Goal: Task Accomplishment & Management: Use online tool/utility

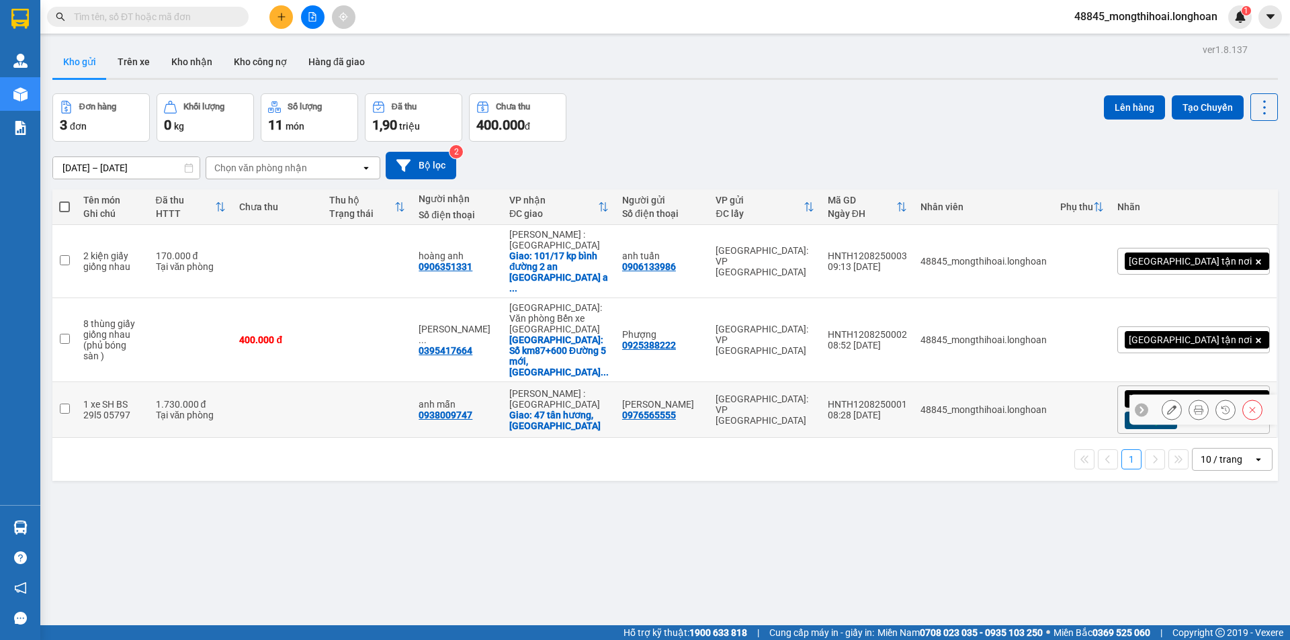
scroll to position [79, 0]
drag, startPoint x: 889, startPoint y: 347, endPoint x: 973, endPoint y: 348, distance: 84.7
click at [914, 382] on td "HNTH1208250001 08:28 [DATE]" at bounding box center [867, 410] width 93 height 56
checkbox input "true"
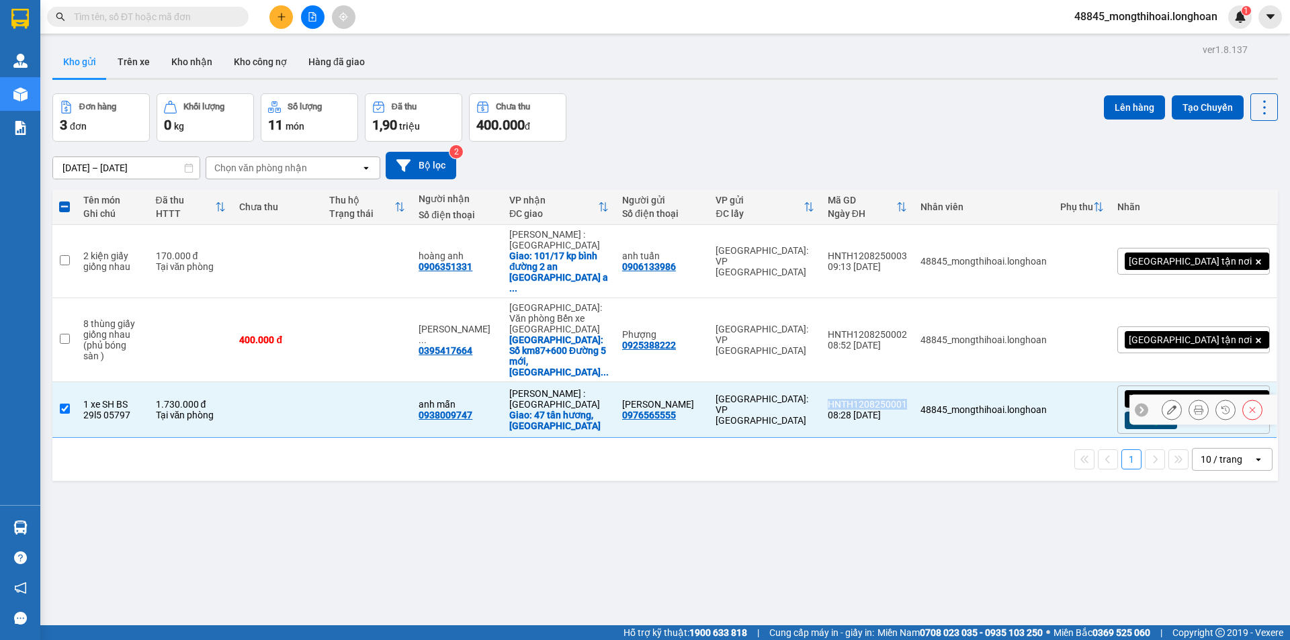
copy div "HNTH1208250001"
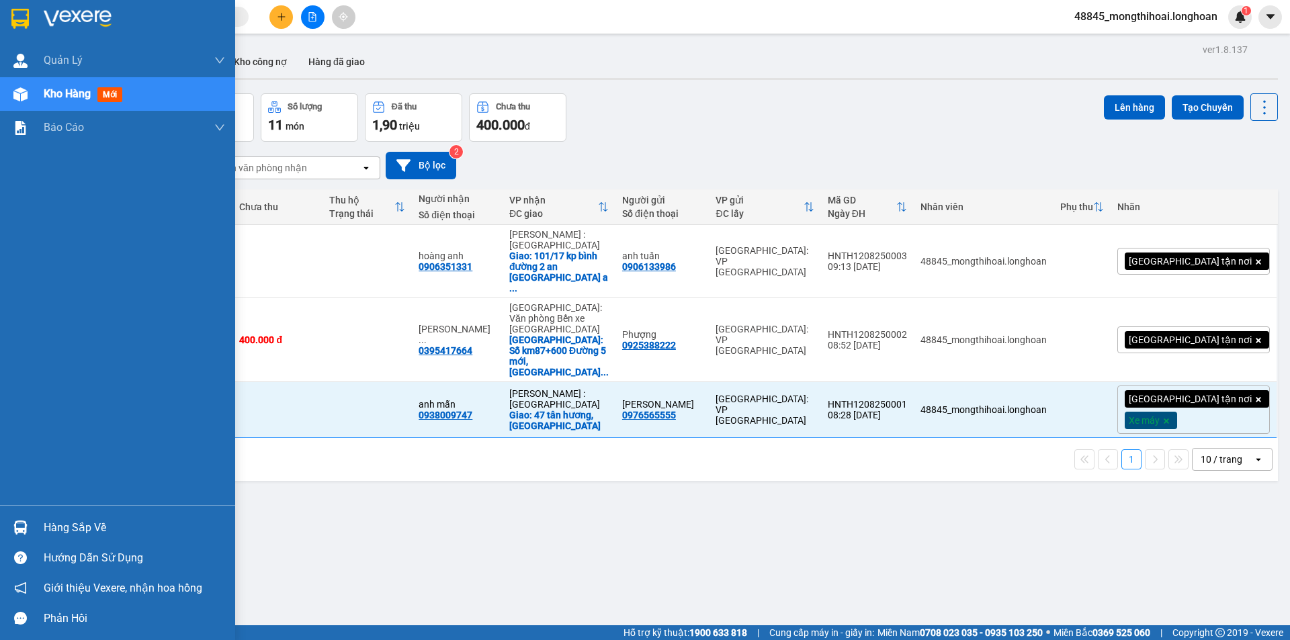
click at [0, 13] on div at bounding box center [117, 22] width 235 height 44
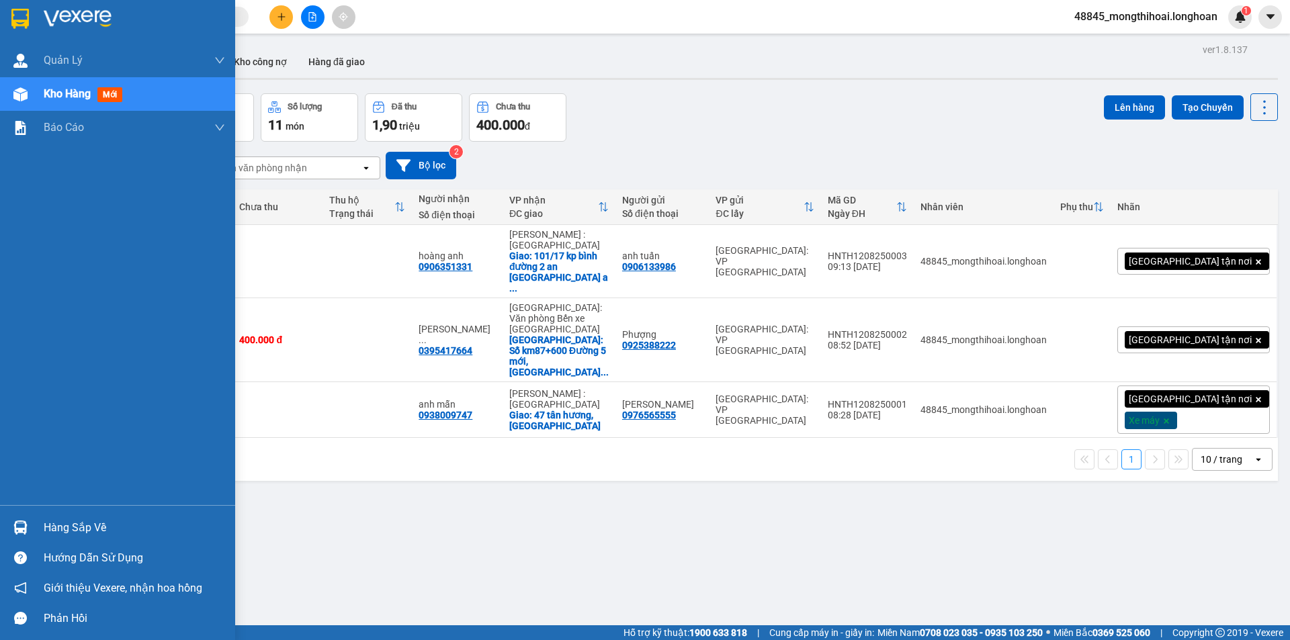
click at [10, 17] on div at bounding box center [21, 19] width 24 height 24
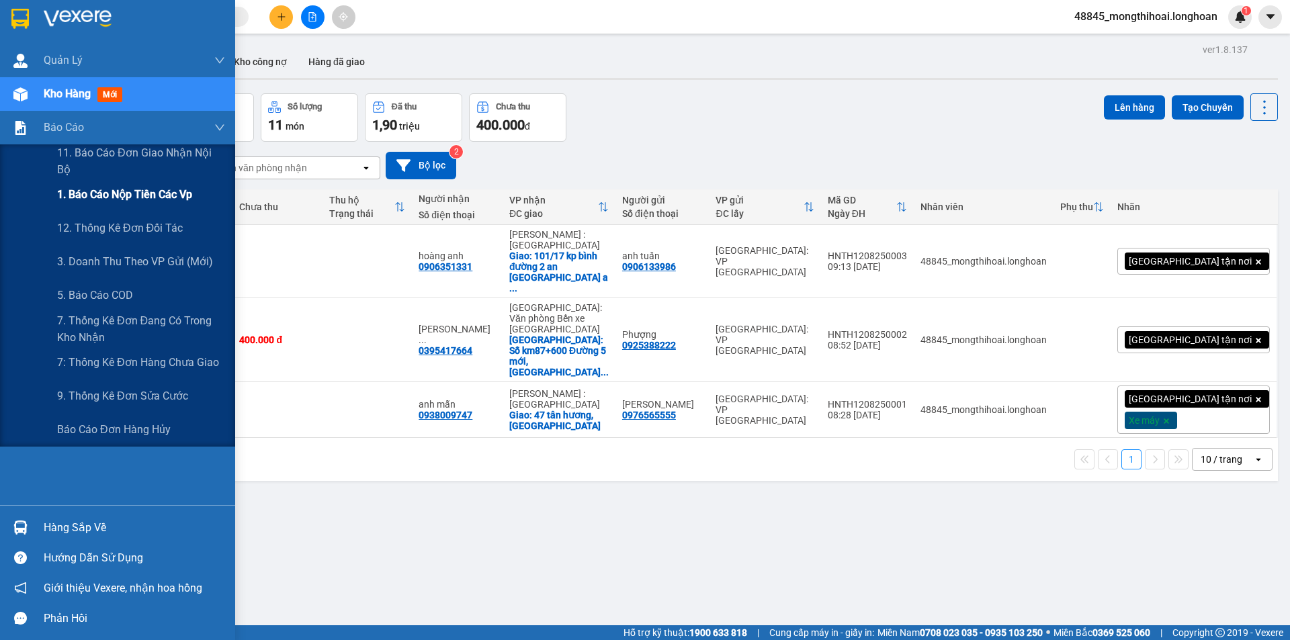
click at [162, 201] on span "1. Báo cáo nộp tiền các vp" at bounding box center [124, 194] width 135 height 17
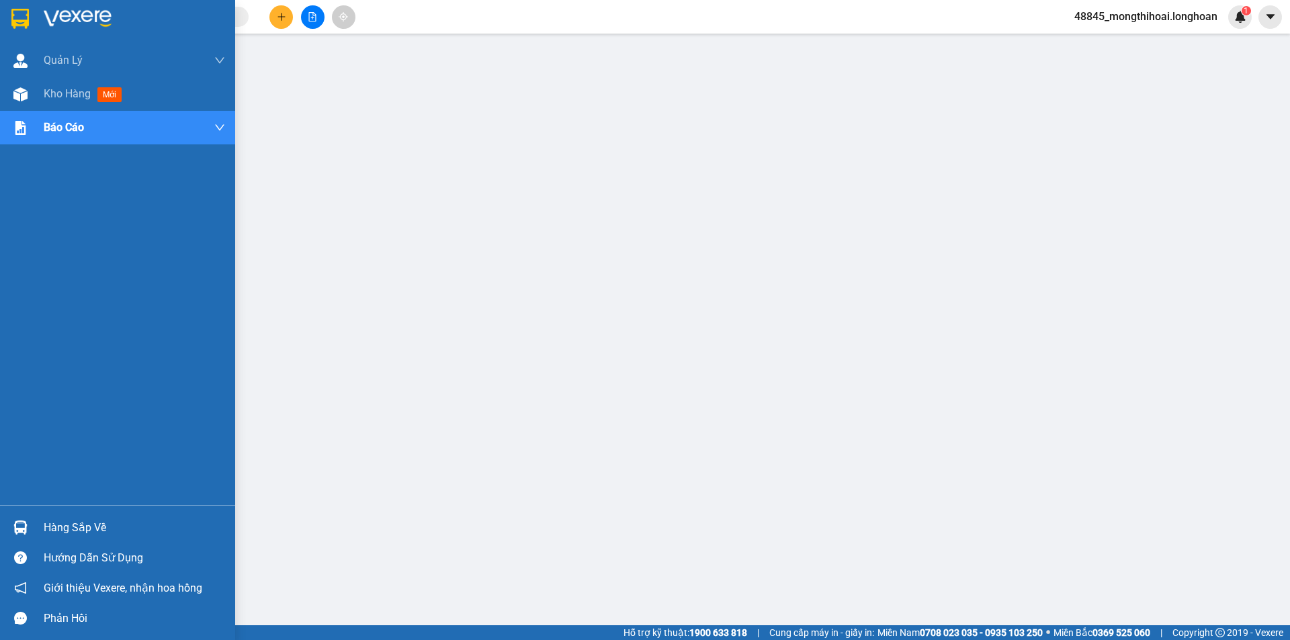
click at [0, 18] on div at bounding box center [117, 22] width 235 height 44
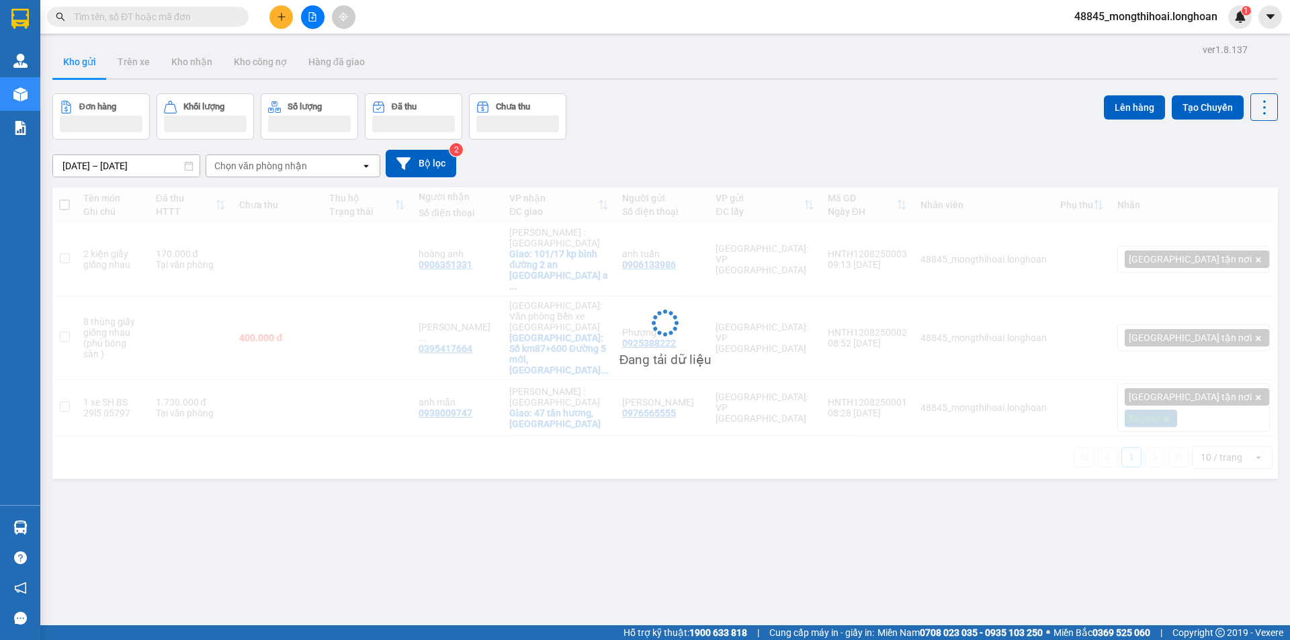
click at [218, 19] on input "text" at bounding box center [153, 16] width 159 height 15
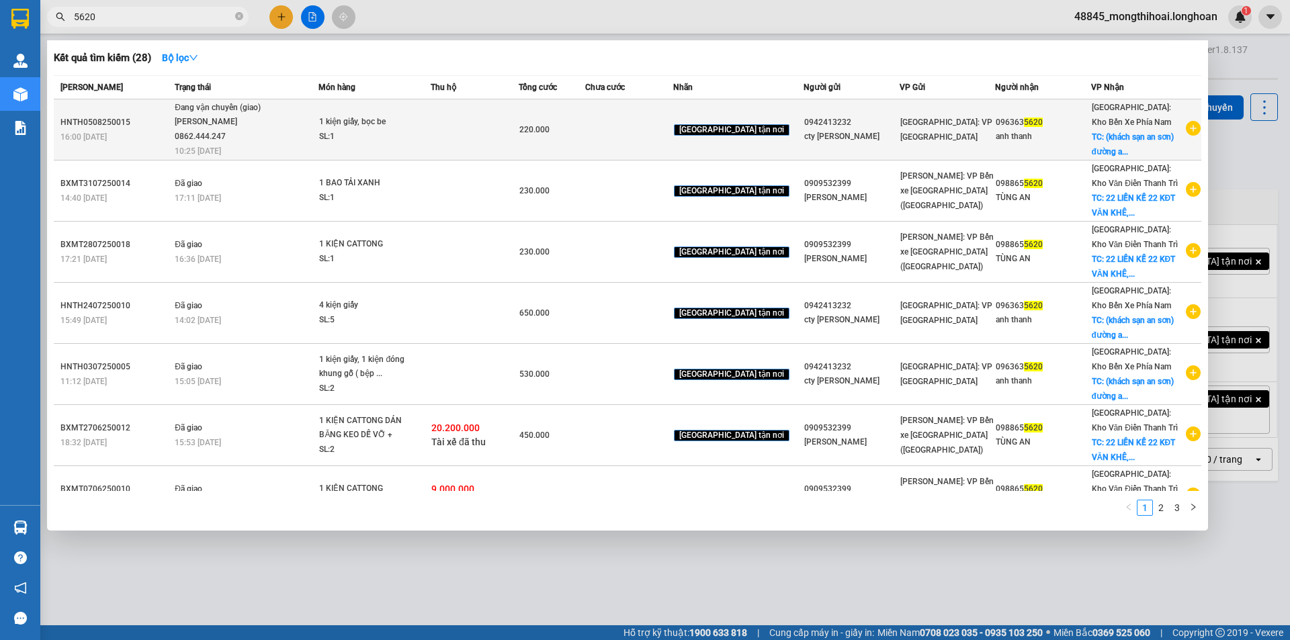
type input "5620"
click at [482, 136] on td at bounding box center [475, 129] width 88 height 61
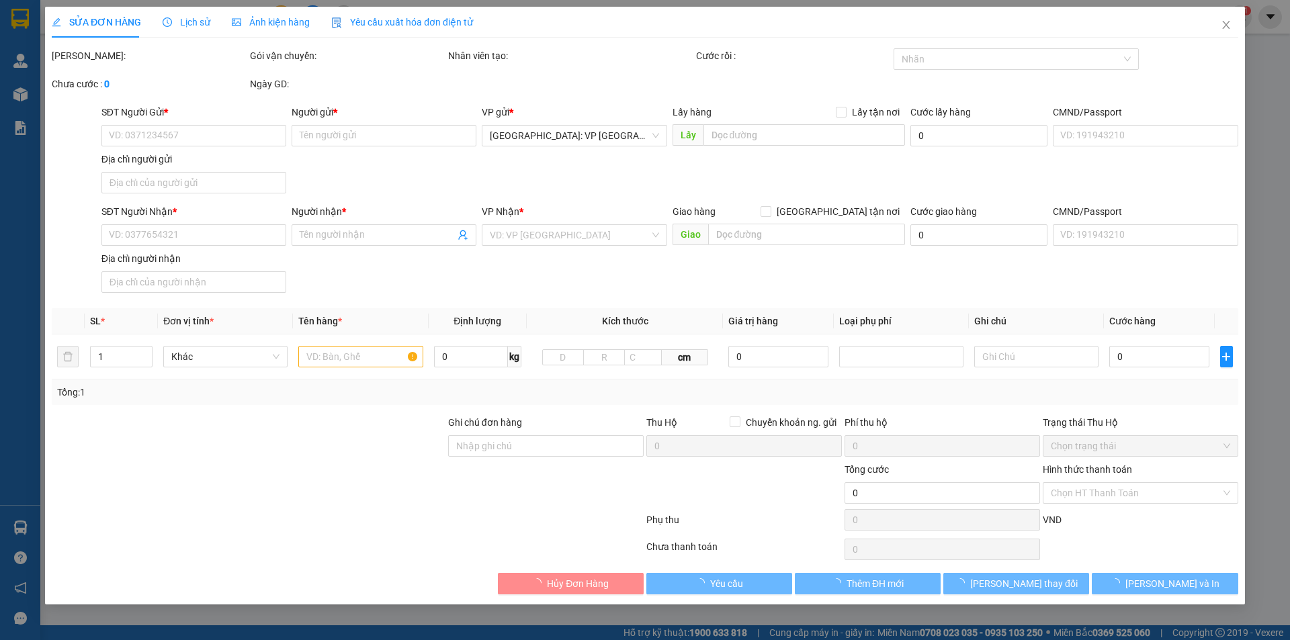
type input "0942413232"
type input "cty [PERSON_NAME]"
type input "0963635620"
type input "anh thanh"
checkbox input "true"
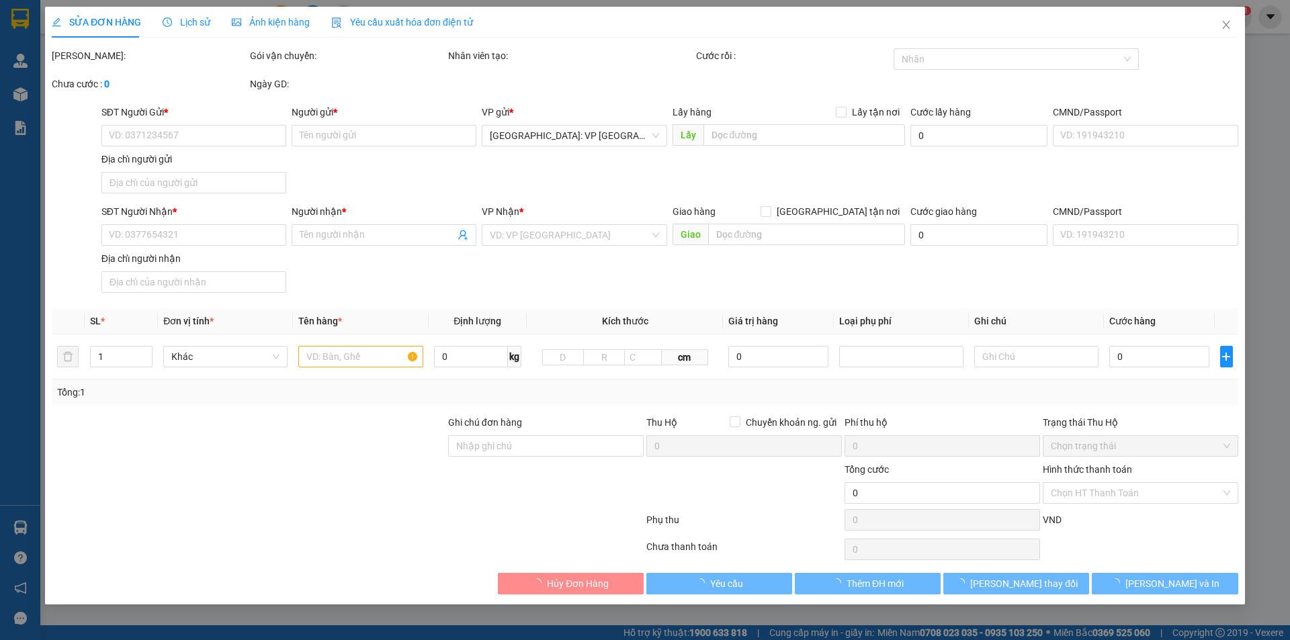
type input "([GEOGRAPHIC_DATA]) [GEOGRAPHIC_DATA] [GEOGRAPHIC_DATA]"
type input "220.000"
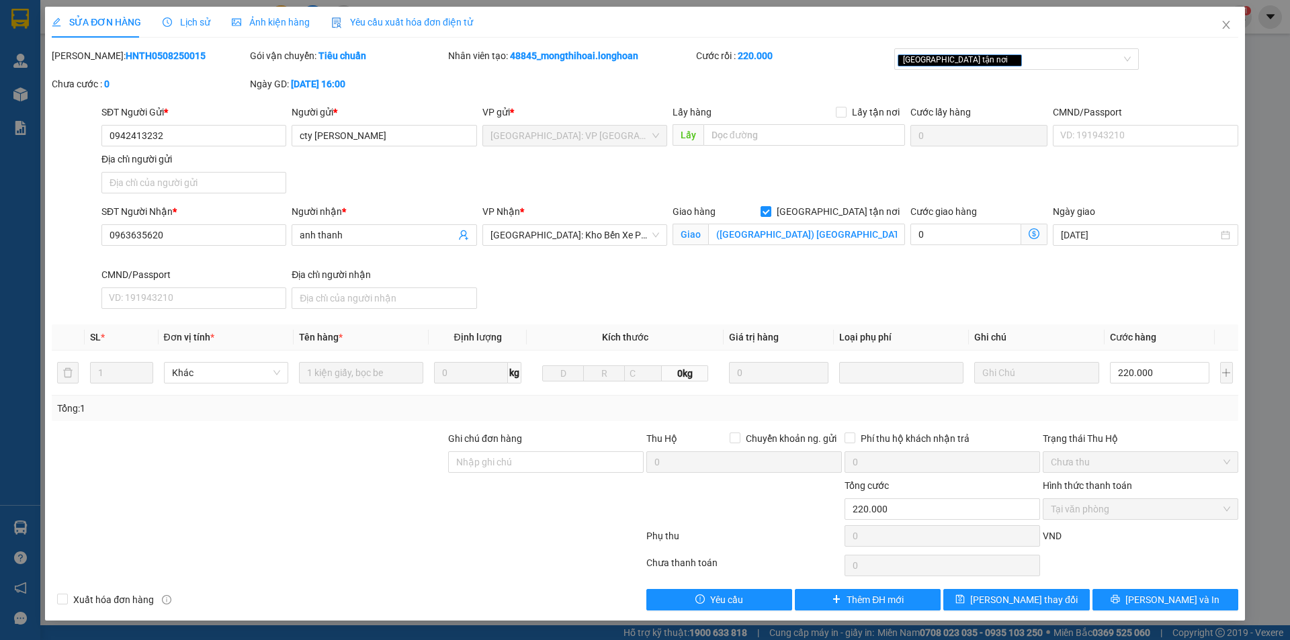
click at [191, 18] on span "Lịch sử" at bounding box center [187, 22] width 48 height 11
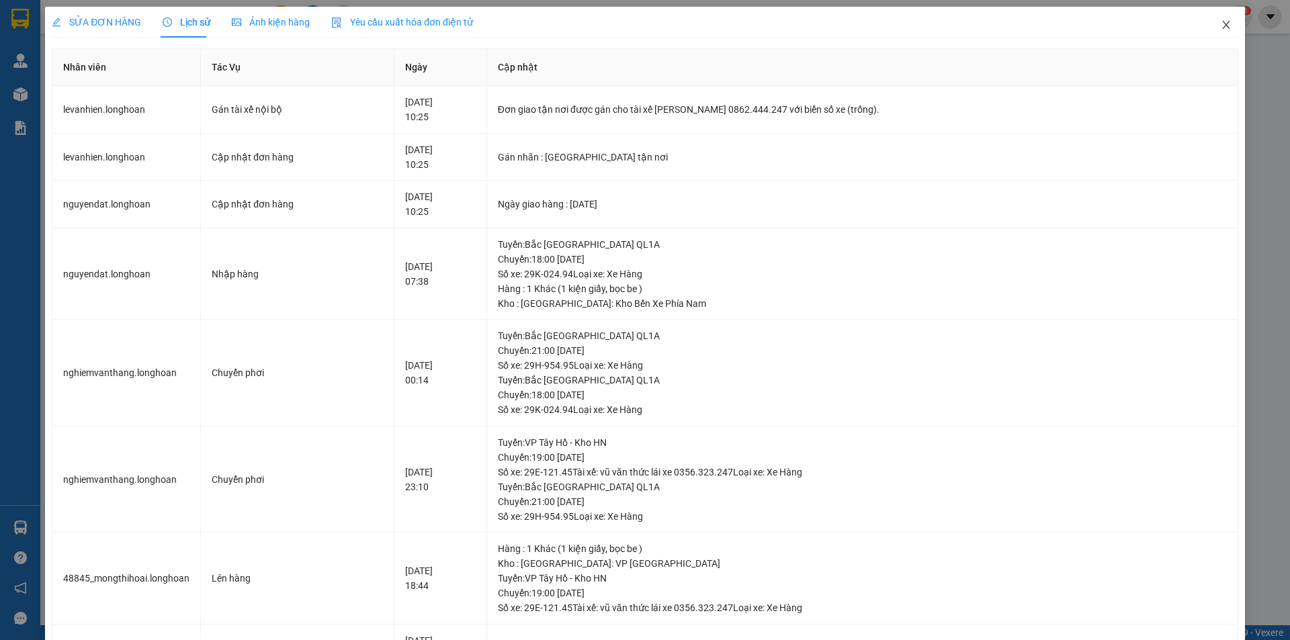
click at [1222, 28] on icon "close" at bounding box center [1225, 25] width 7 height 8
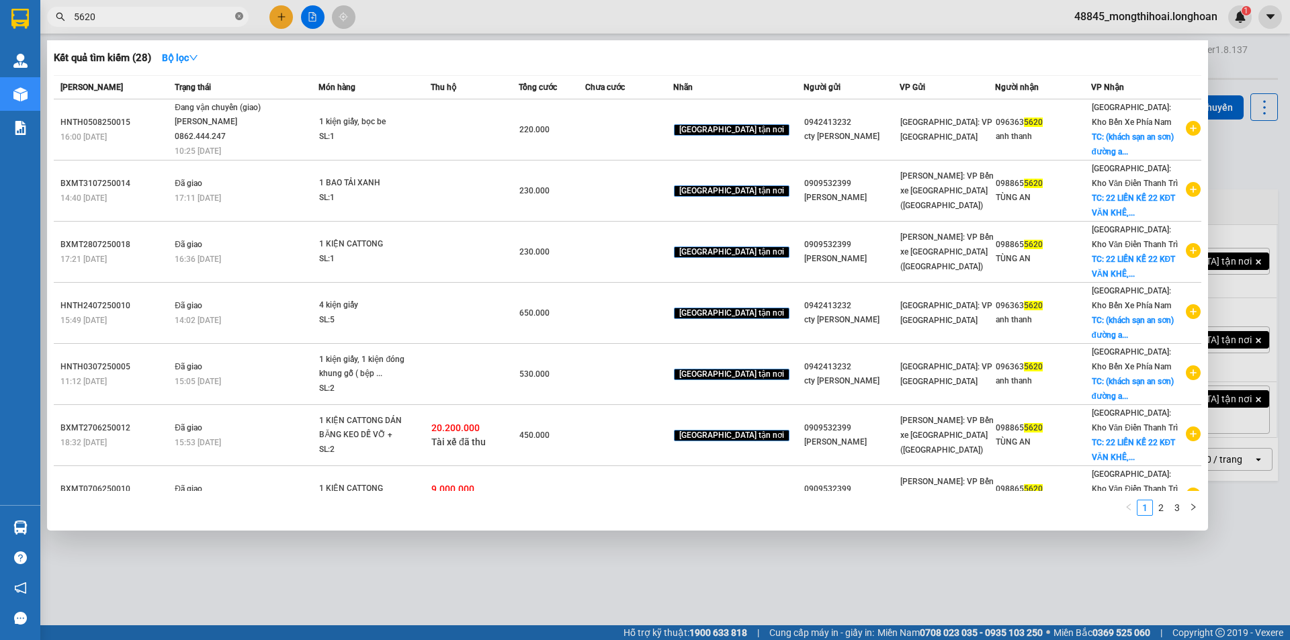
click at [240, 14] on icon "close-circle" at bounding box center [239, 16] width 8 height 8
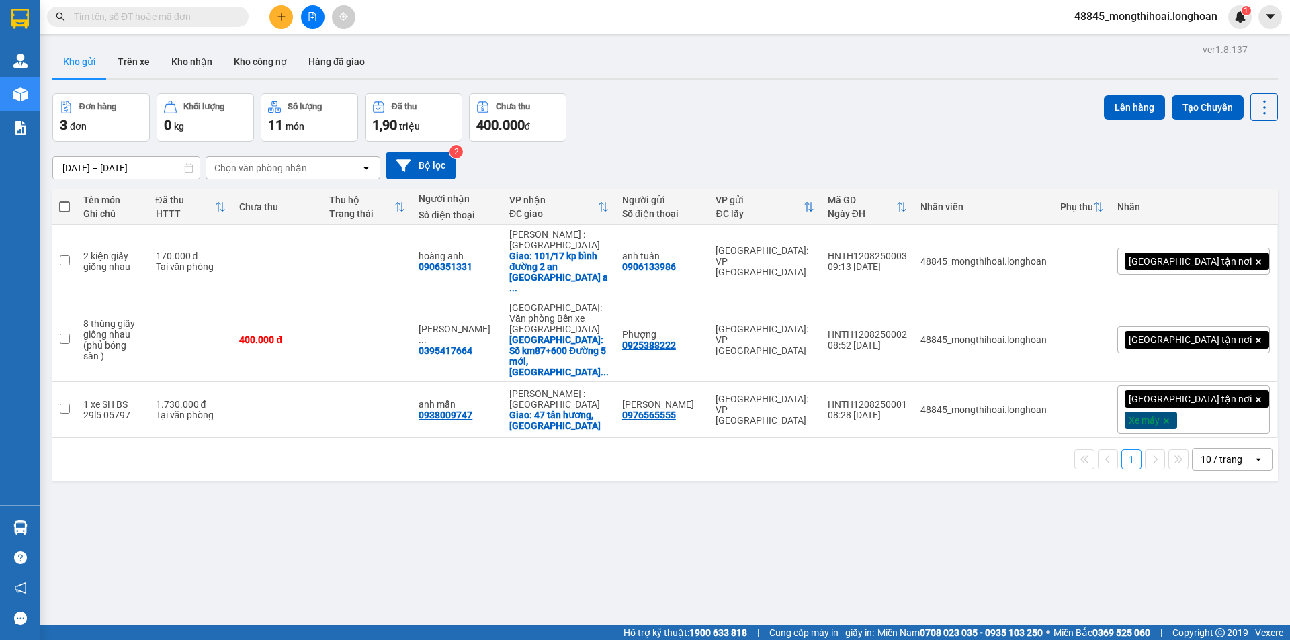
click at [205, 13] on input "text" at bounding box center [153, 16] width 159 height 15
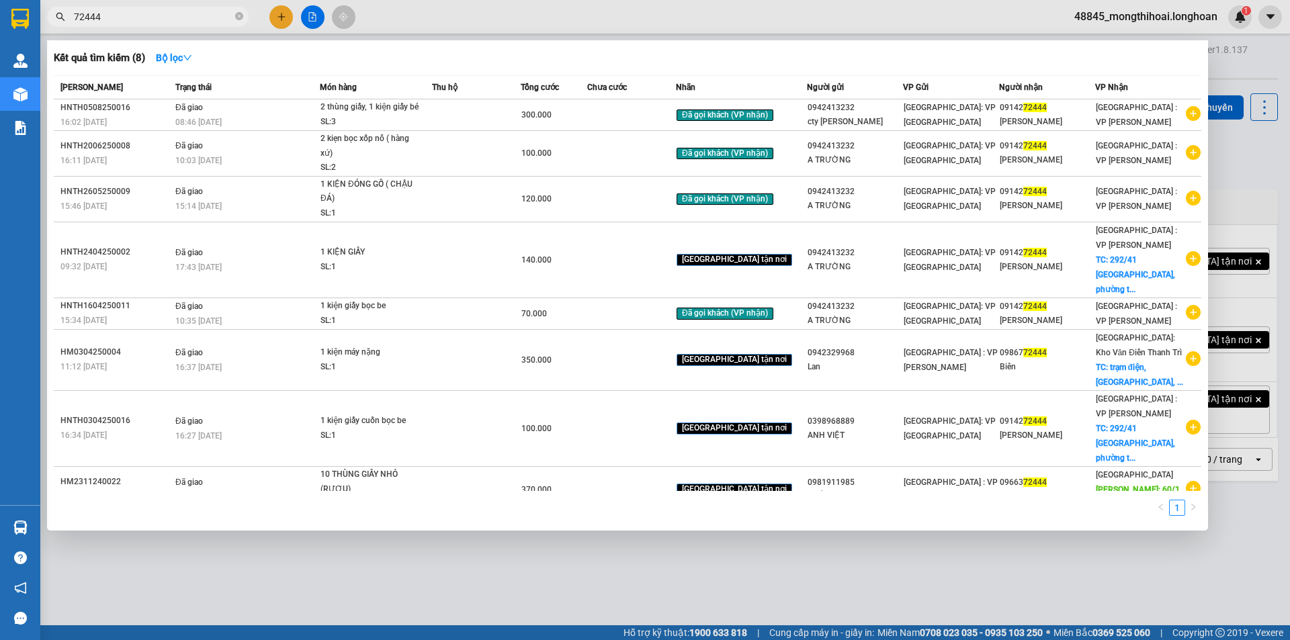
type input "72444"
click at [236, 20] on icon "close-circle" at bounding box center [239, 16] width 8 height 8
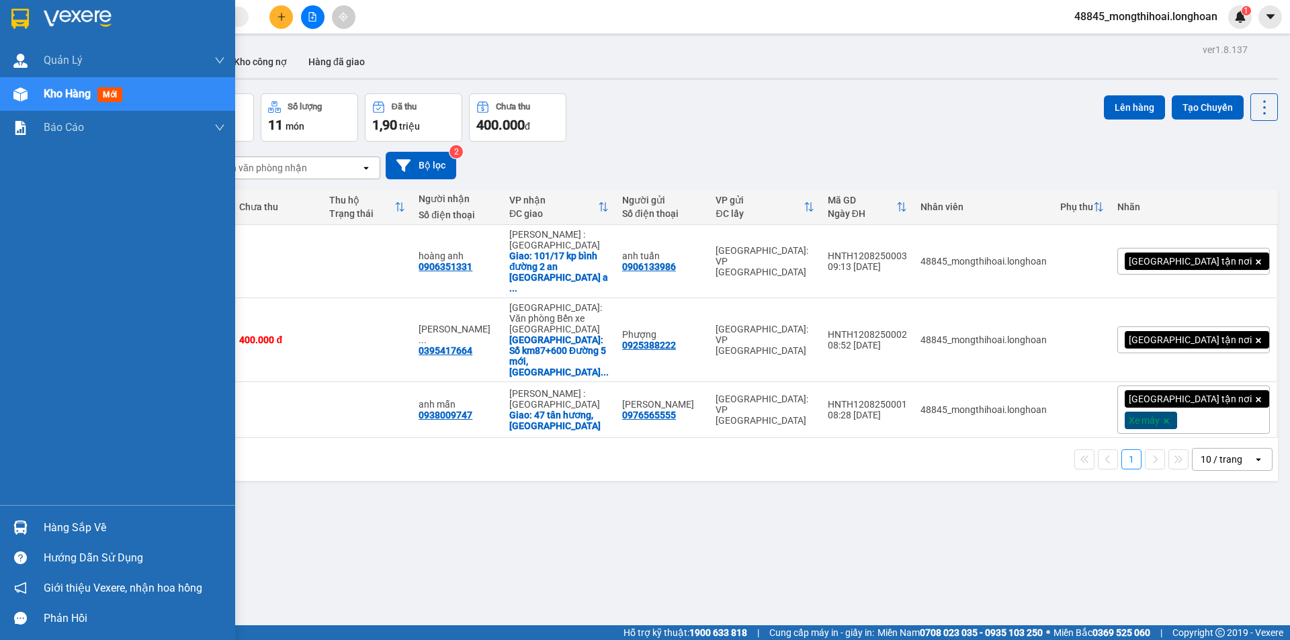
click at [0, 7] on div at bounding box center [117, 22] width 235 height 44
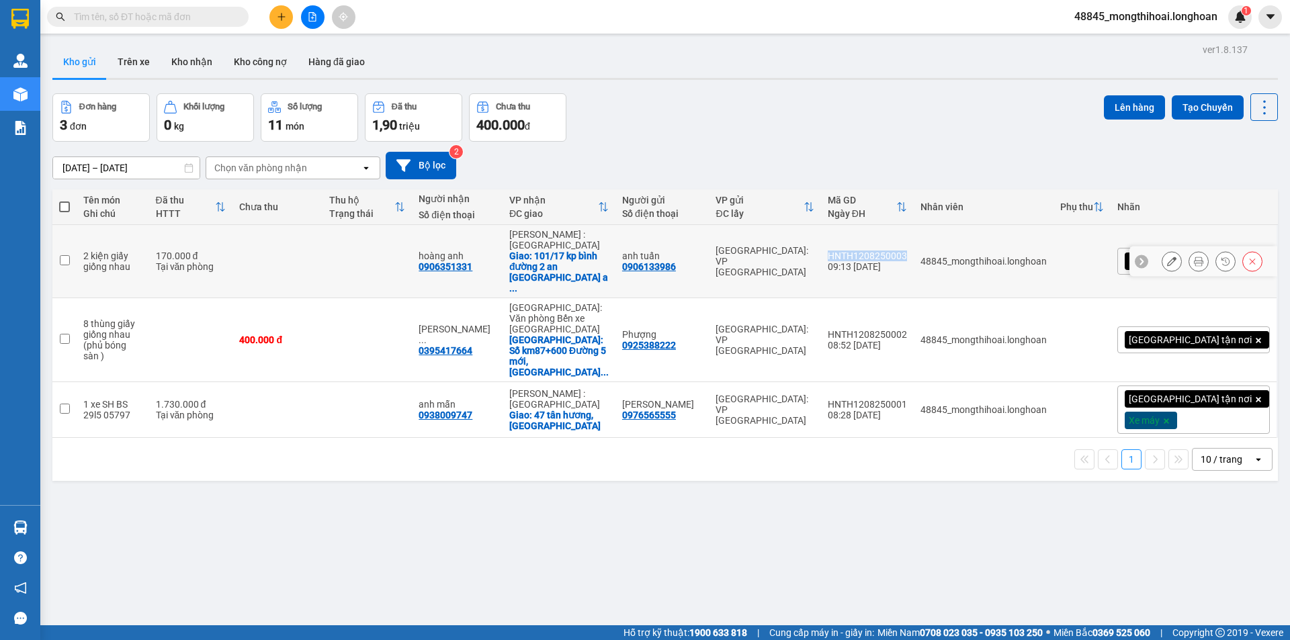
drag, startPoint x: 895, startPoint y: 238, endPoint x: 973, endPoint y: 245, distance: 78.2
click at [914, 245] on td "HNTH1208250003 09:13 [DATE]" at bounding box center [867, 261] width 93 height 73
checkbox input "true"
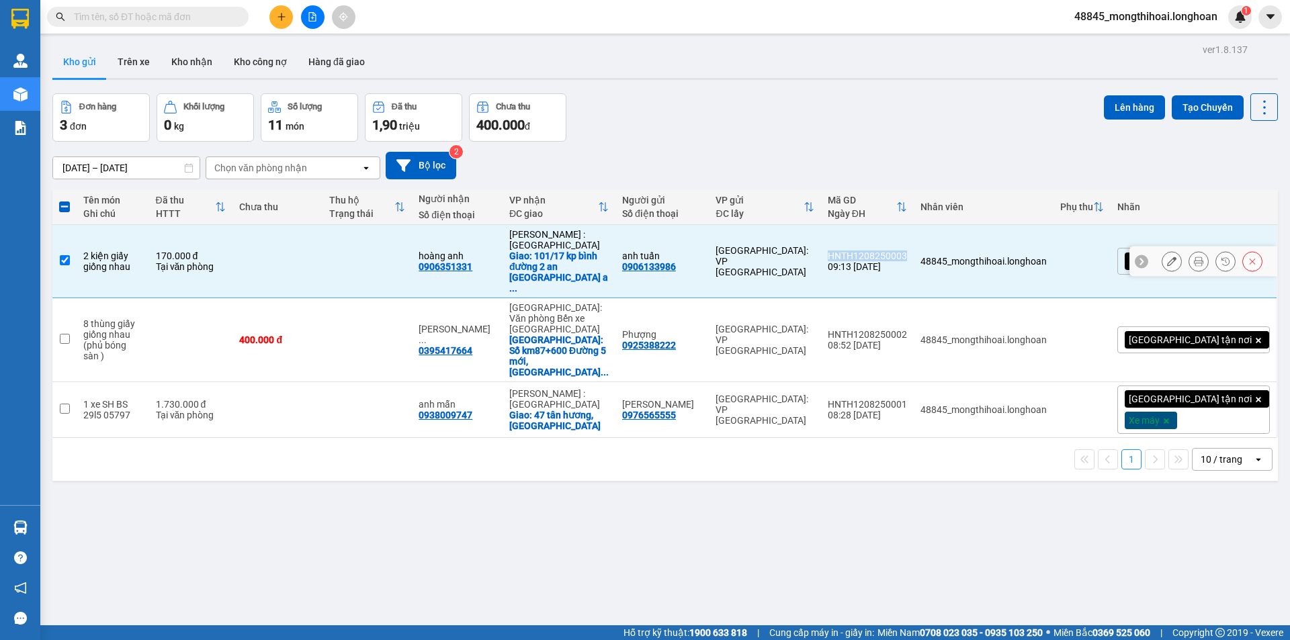
copy div "HNTH1208250003"
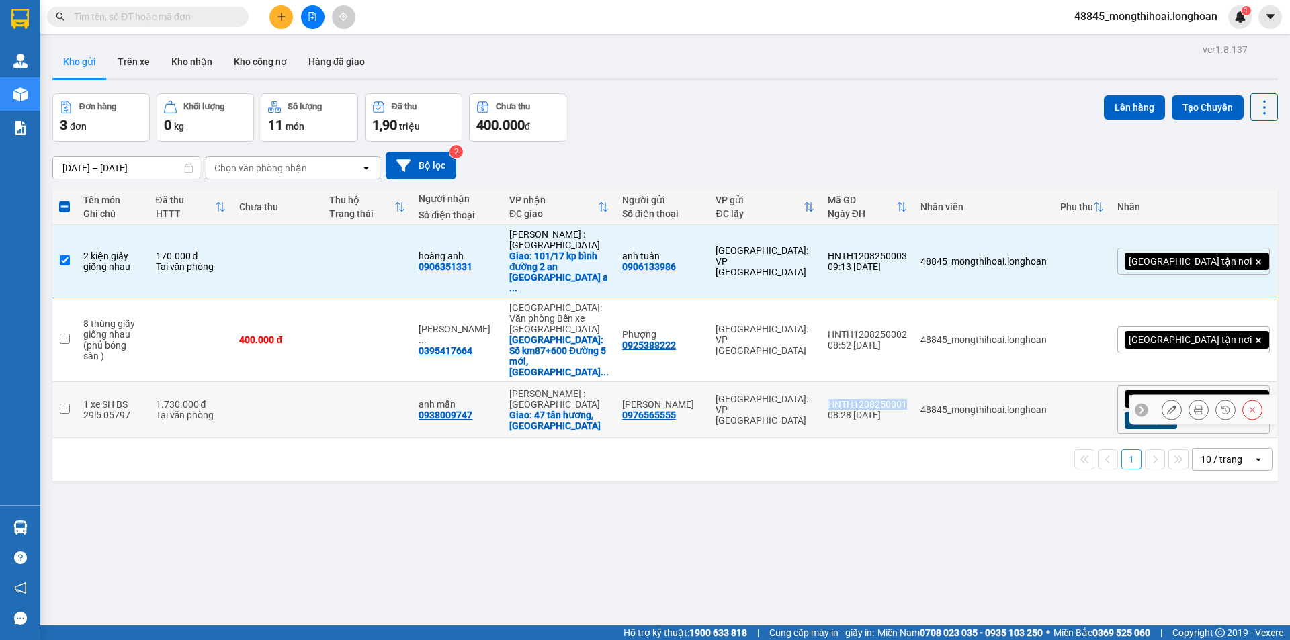
drag, startPoint x: 888, startPoint y: 345, endPoint x: 969, endPoint y: 343, distance: 80.7
click at [914, 382] on td "HNTH1208250001 08:28 [DATE]" at bounding box center [867, 410] width 93 height 56
checkbox input "true"
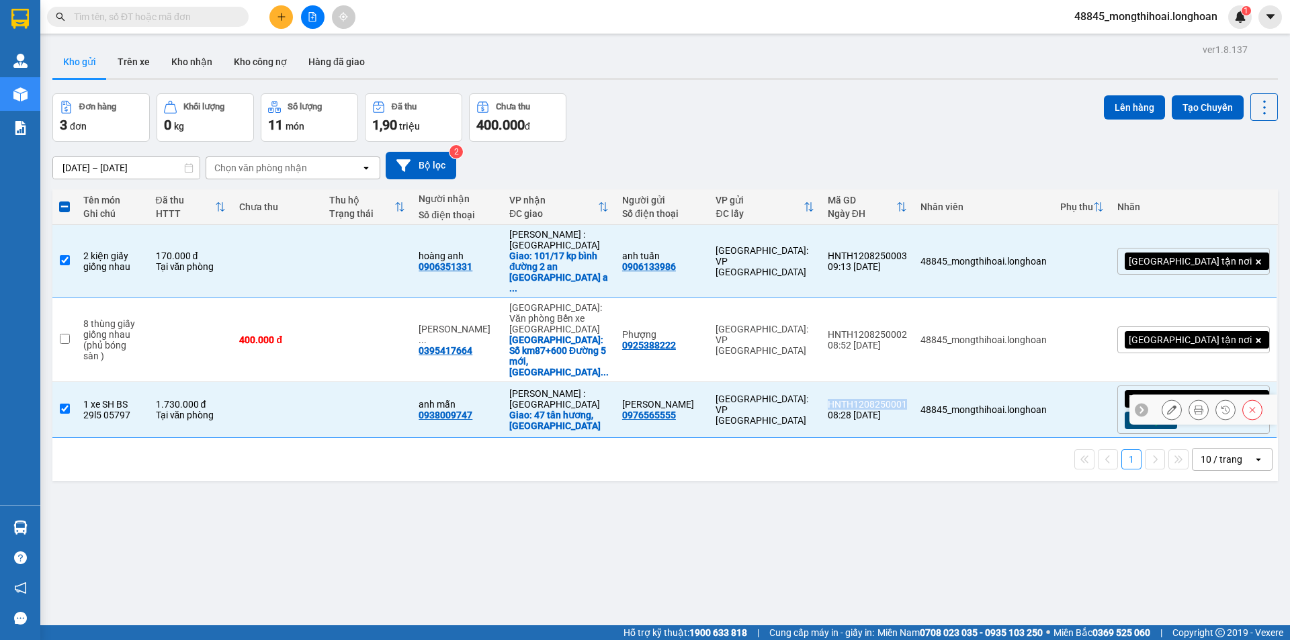
copy div "HNTH1208250001"
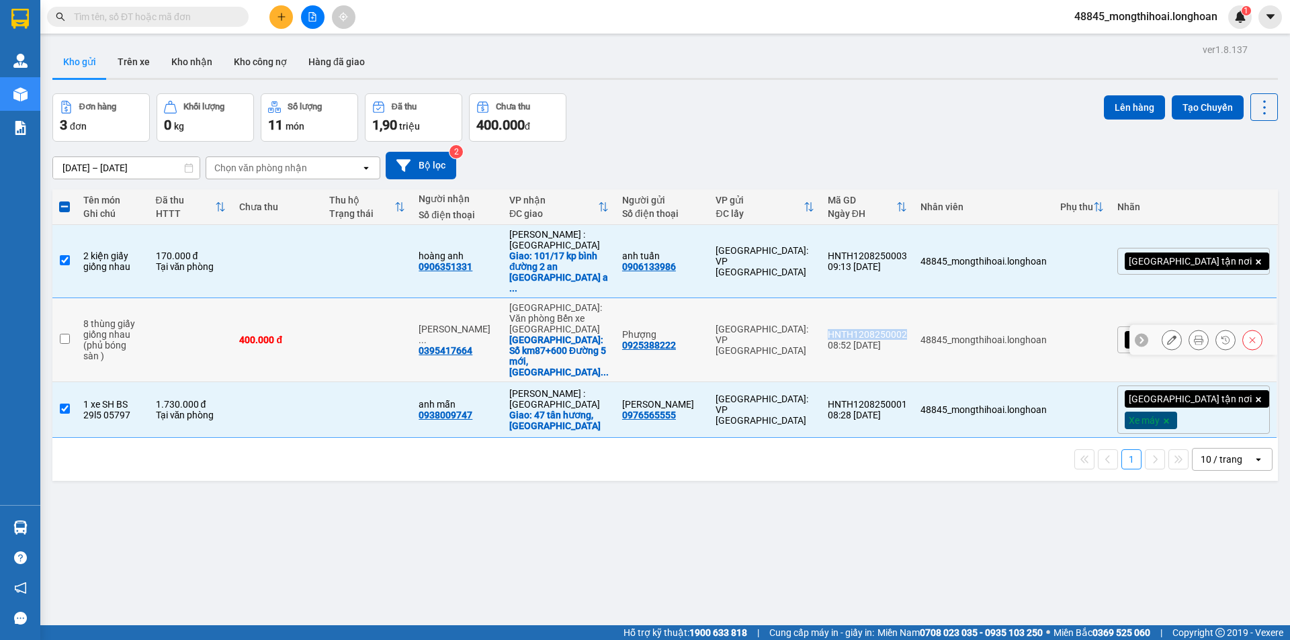
drag, startPoint x: 894, startPoint y: 295, endPoint x: 970, endPoint y: 298, distance: 76.0
click at [907, 329] on div "HNTH1208250002" at bounding box center [867, 334] width 79 height 11
checkbox input "true"
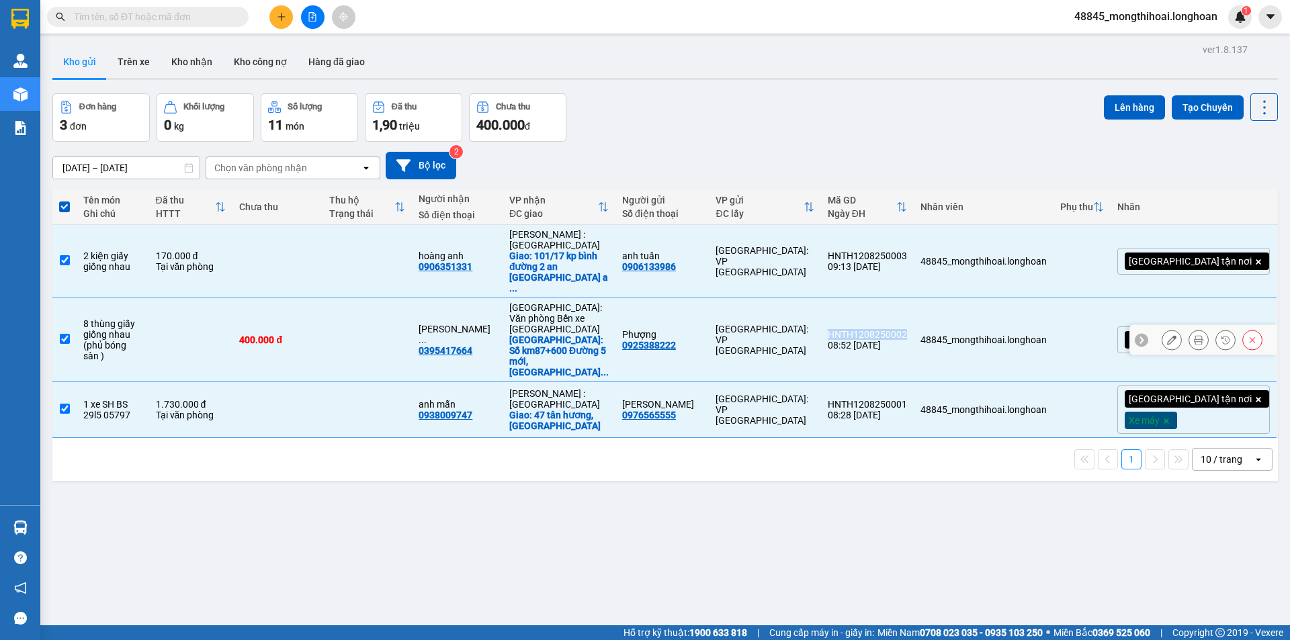
copy div "HNTH1208250002"
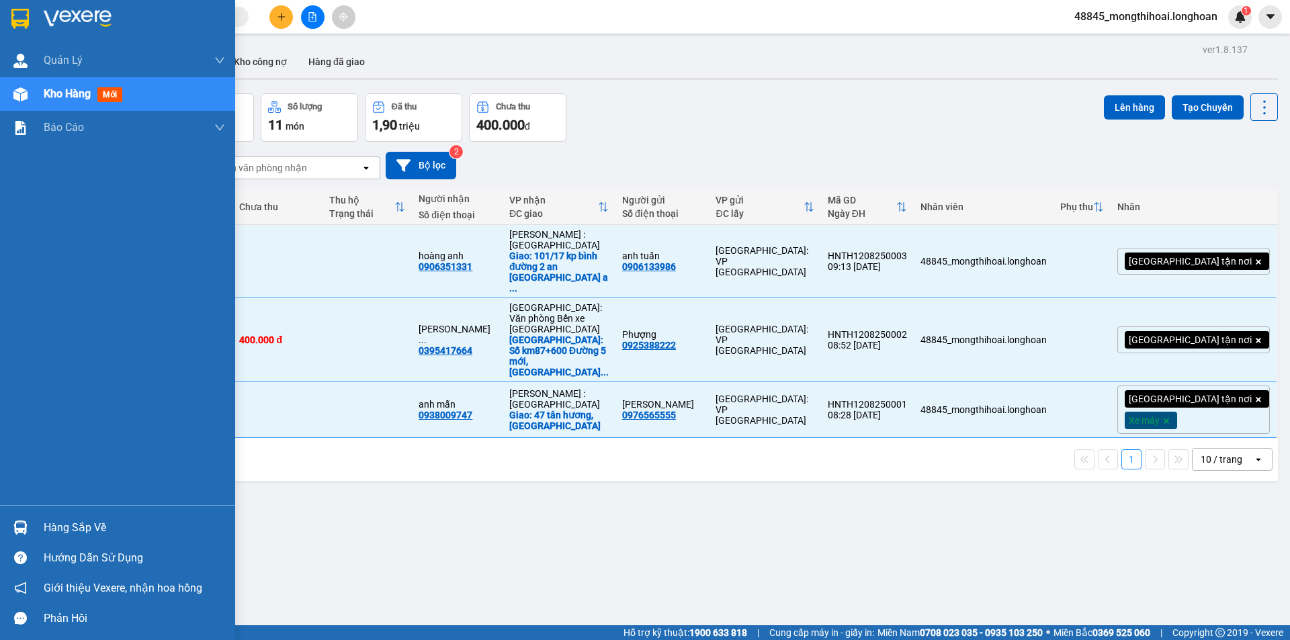
click at [0, 13] on div at bounding box center [117, 22] width 235 height 44
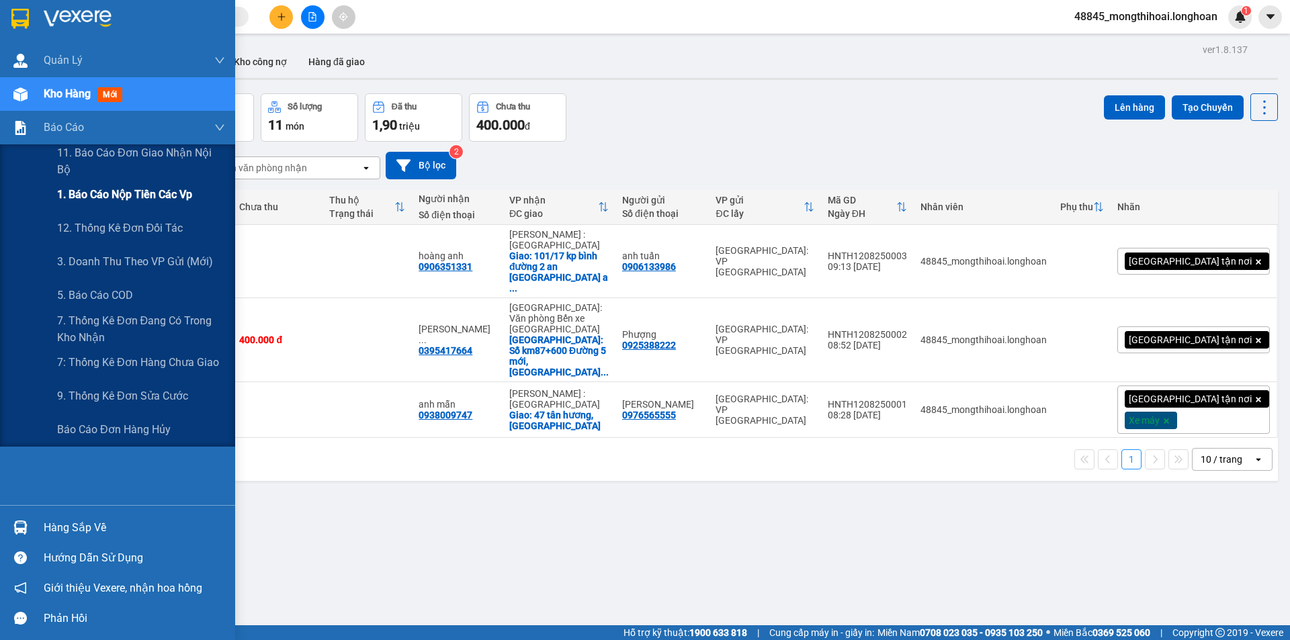
click at [174, 204] on div "1. Báo cáo nộp tiền các vp" at bounding box center [141, 195] width 168 height 34
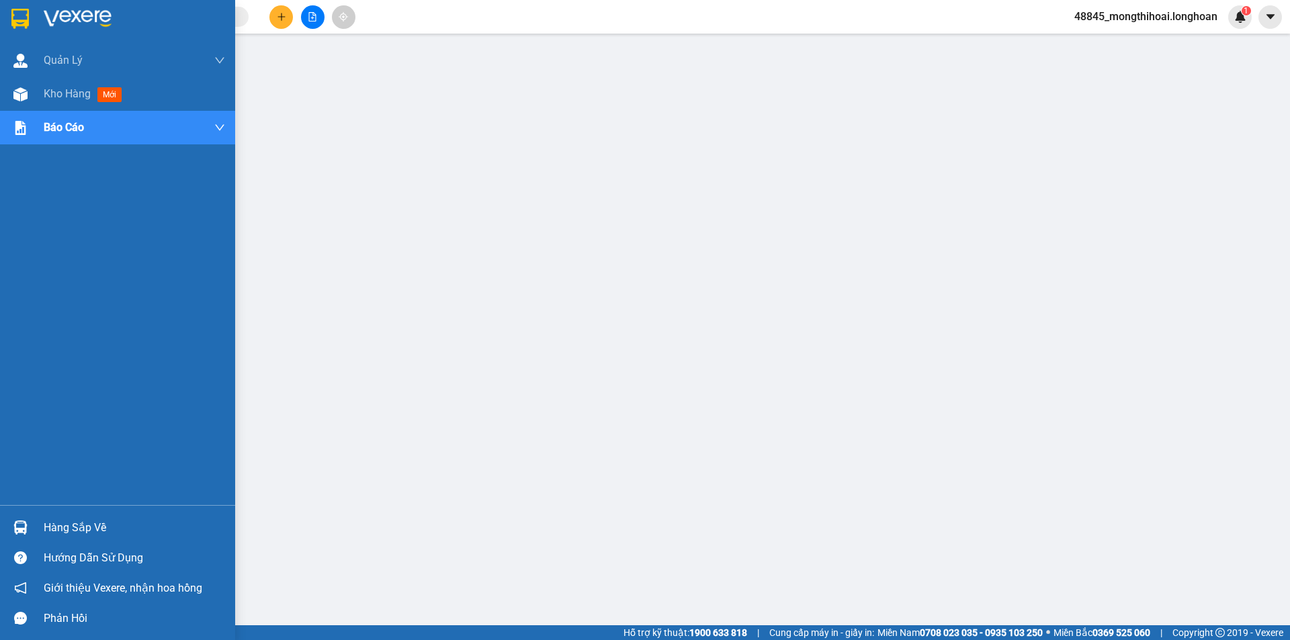
click at [12, 13] on img at bounding box center [19, 19] width 17 height 20
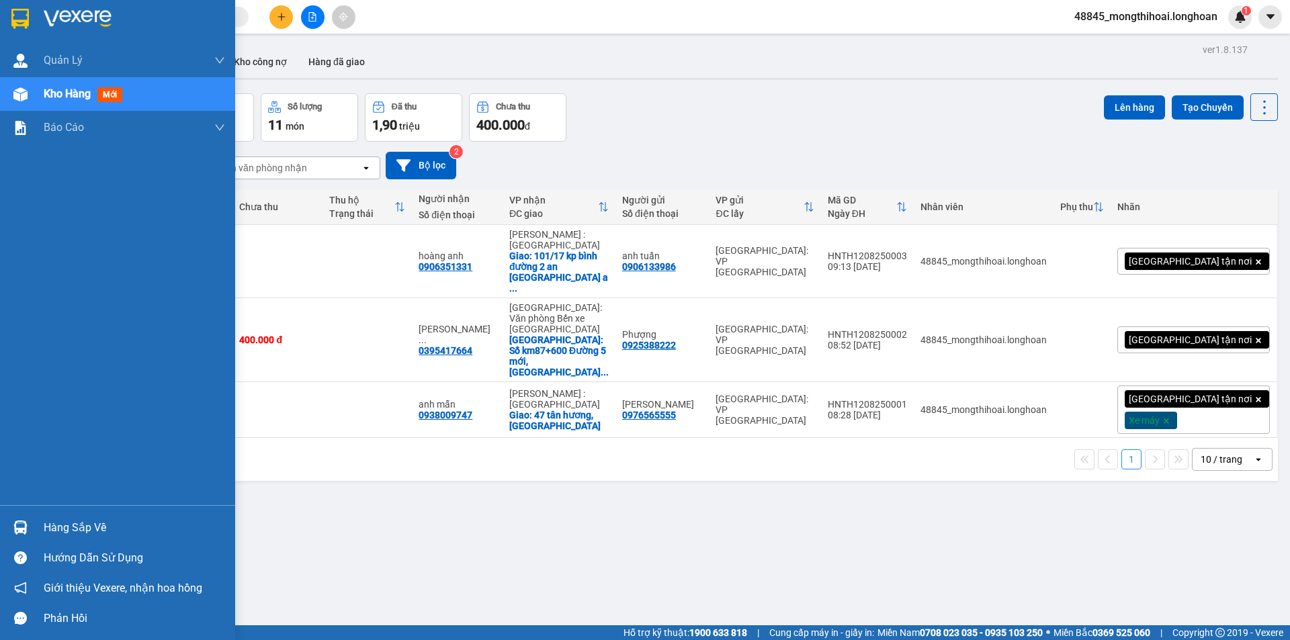
click at [0, 12] on div at bounding box center [117, 22] width 235 height 44
click at [0, 24] on div at bounding box center [117, 22] width 235 height 44
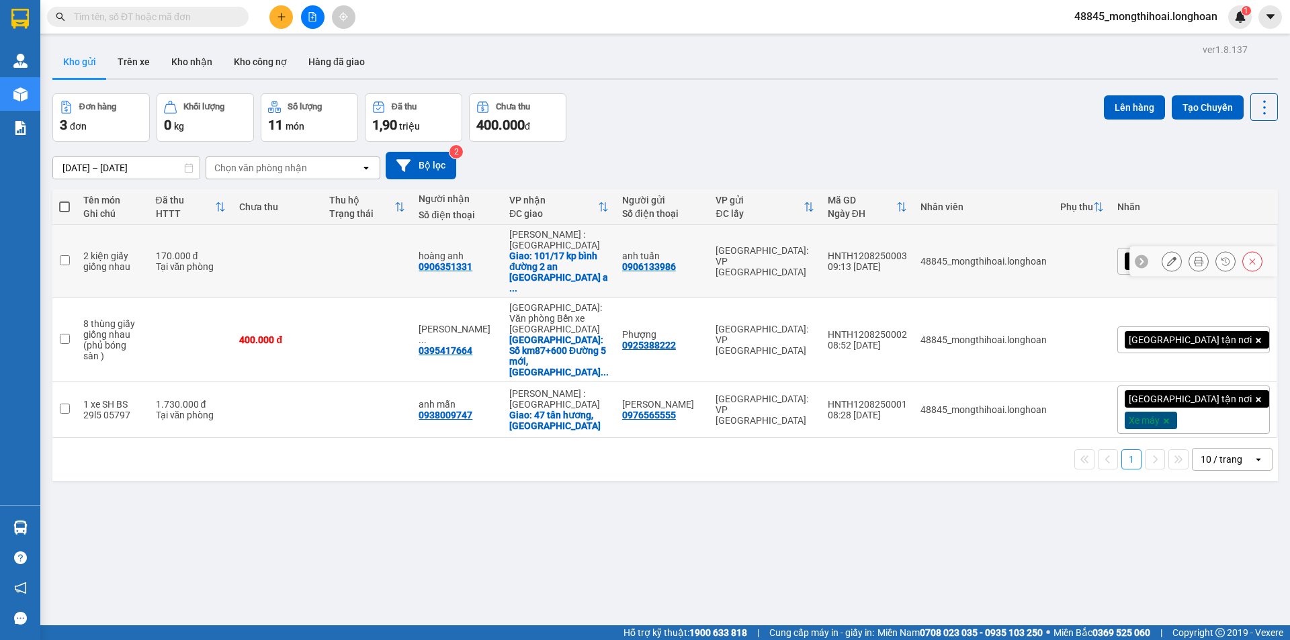
scroll to position [62, 0]
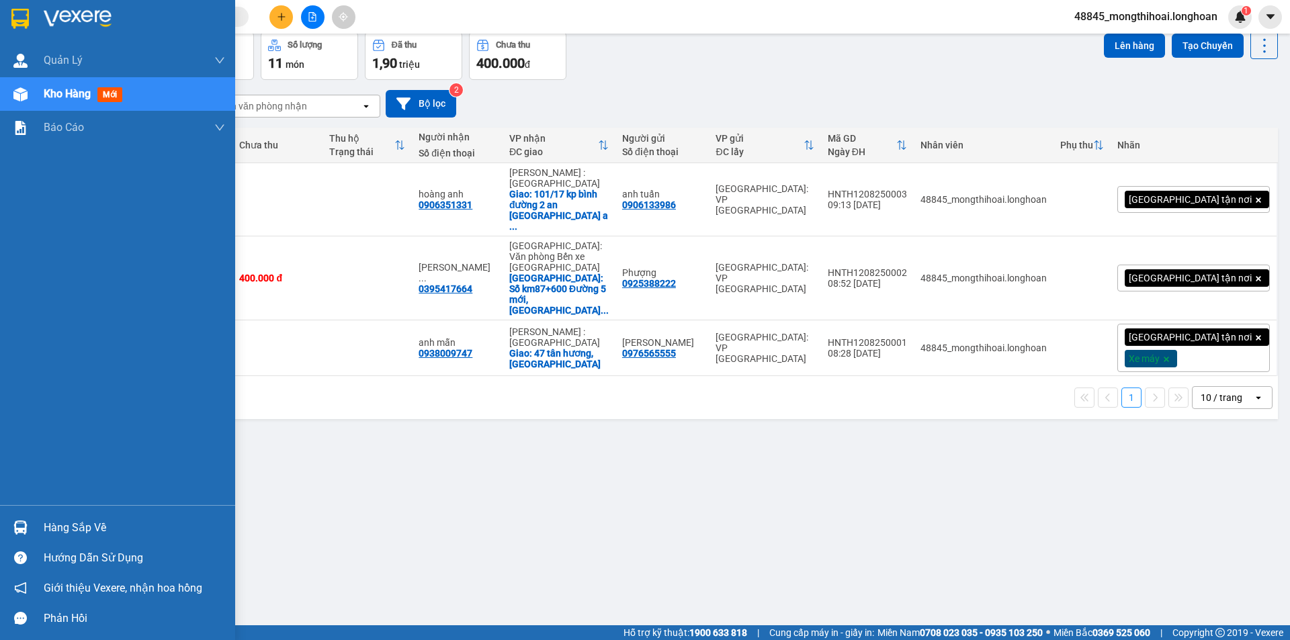
click at [5, 20] on div at bounding box center [117, 22] width 235 height 44
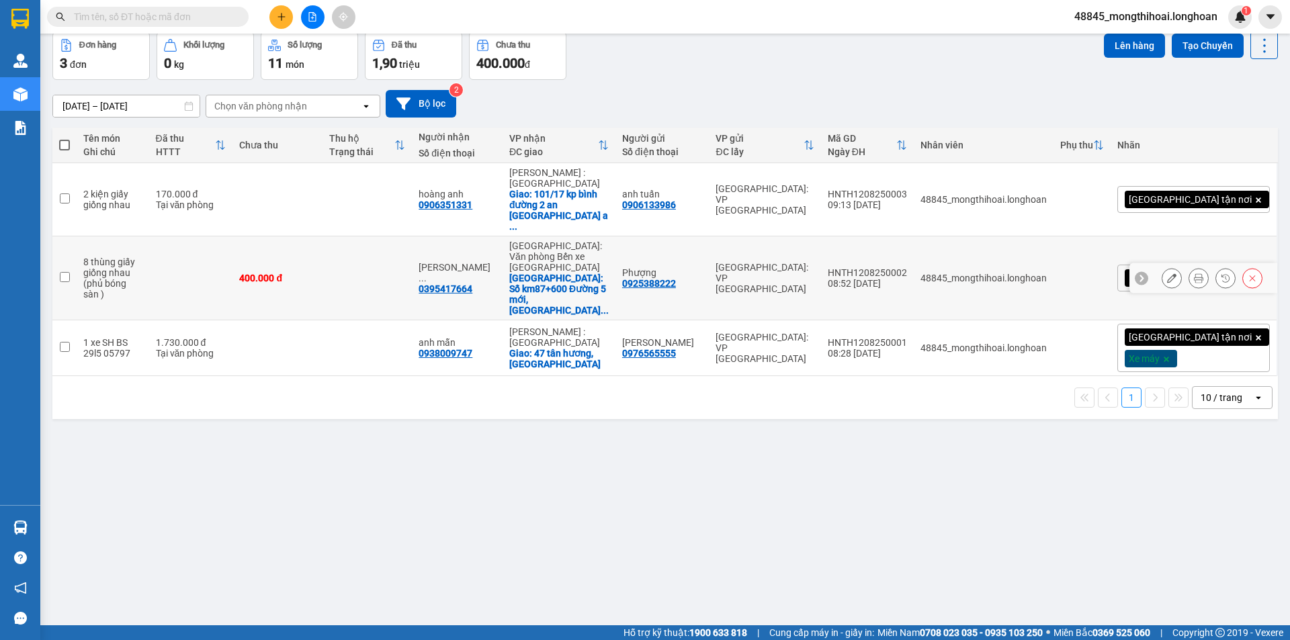
click at [1194, 273] on icon at bounding box center [1198, 277] width 9 height 9
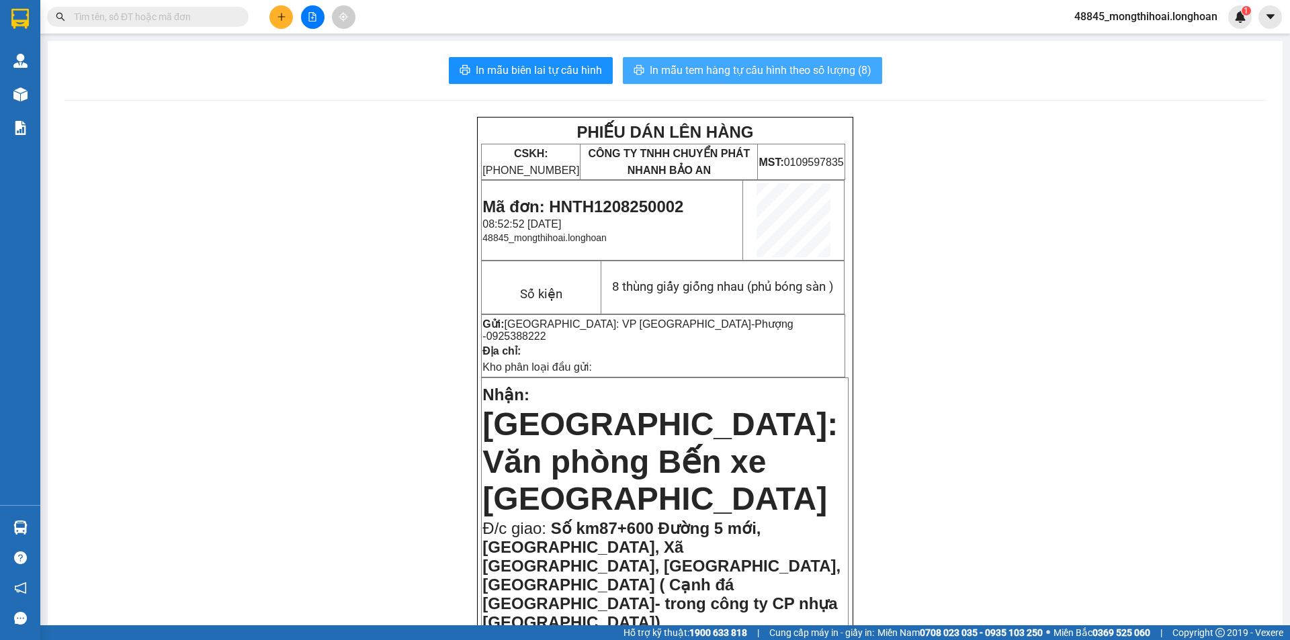
click at [746, 69] on span "In mẫu tem hàng tự cấu hình theo số lượng (8)" at bounding box center [761, 70] width 222 height 17
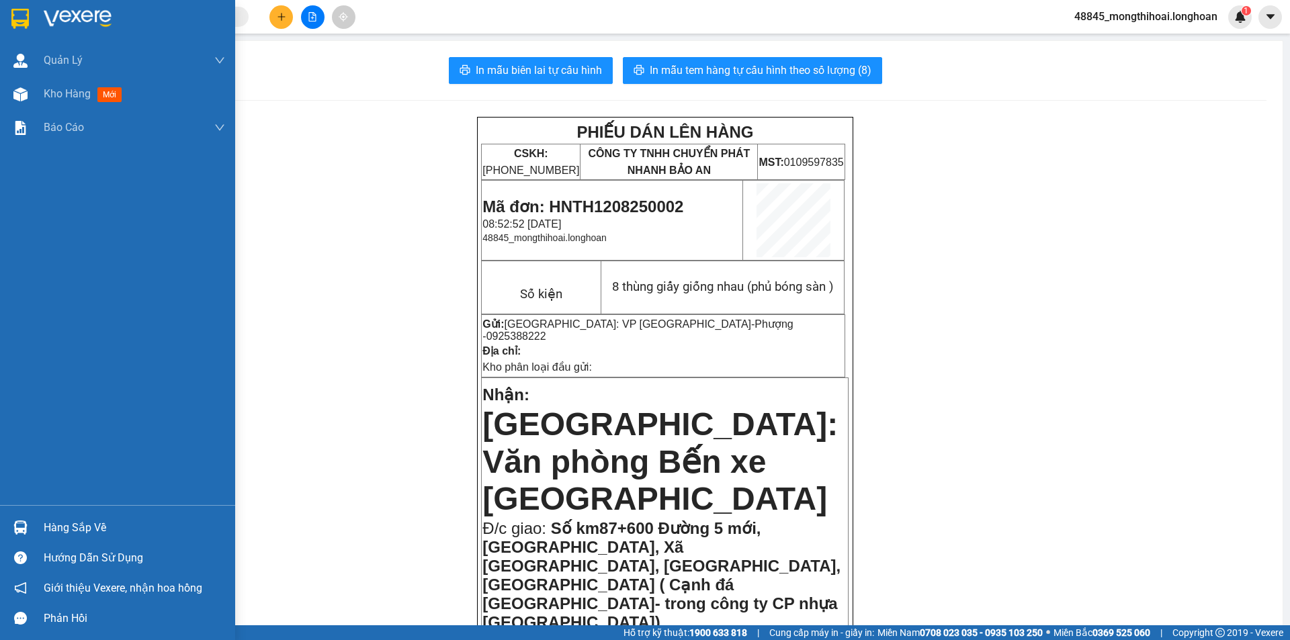
click at [1, 15] on div at bounding box center [117, 22] width 235 height 44
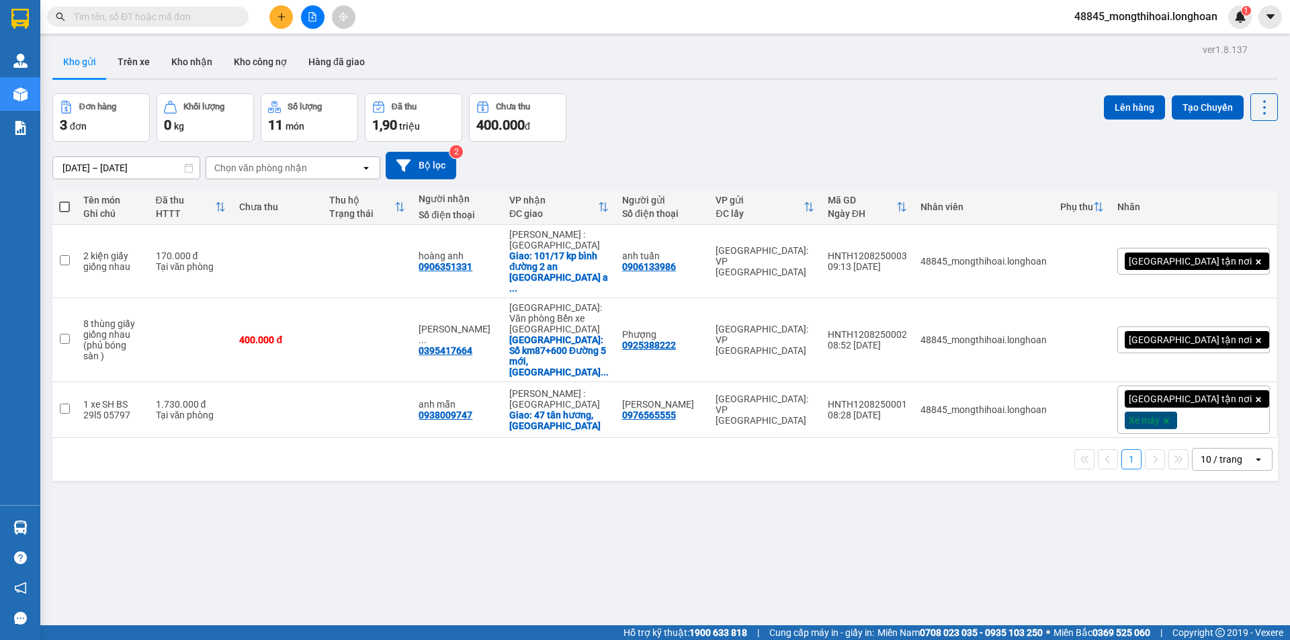
click at [3, 9] on div at bounding box center [20, 22] width 40 height 44
click at [193, 50] on button "Kho nhận" at bounding box center [192, 62] width 62 height 32
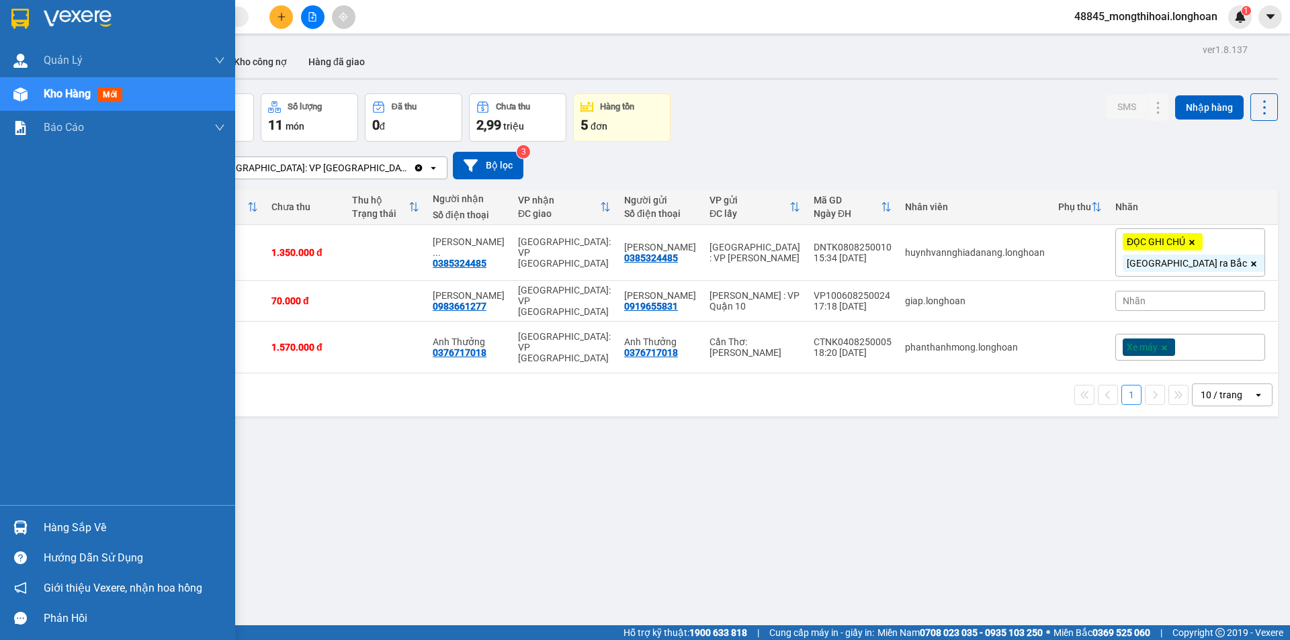
click at [17, 15] on img at bounding box center [19, 19] width 17 height 20
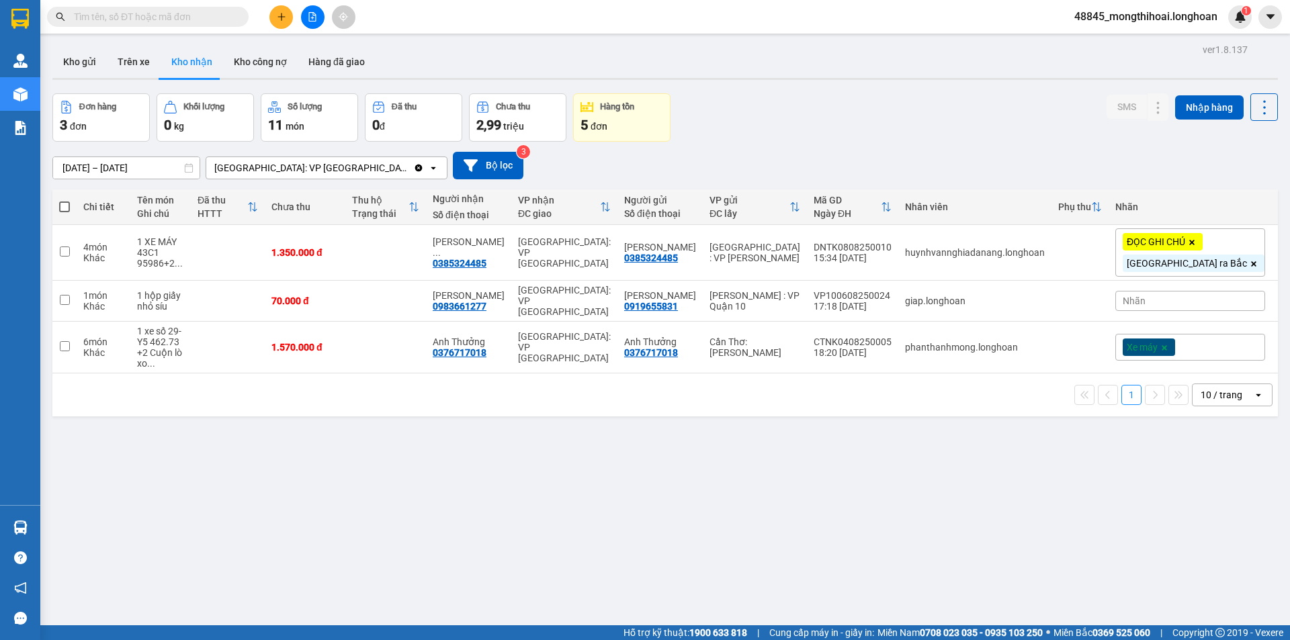
click at [193, 20] on input "text" at bounding box center [153, 16] width 159 height 15
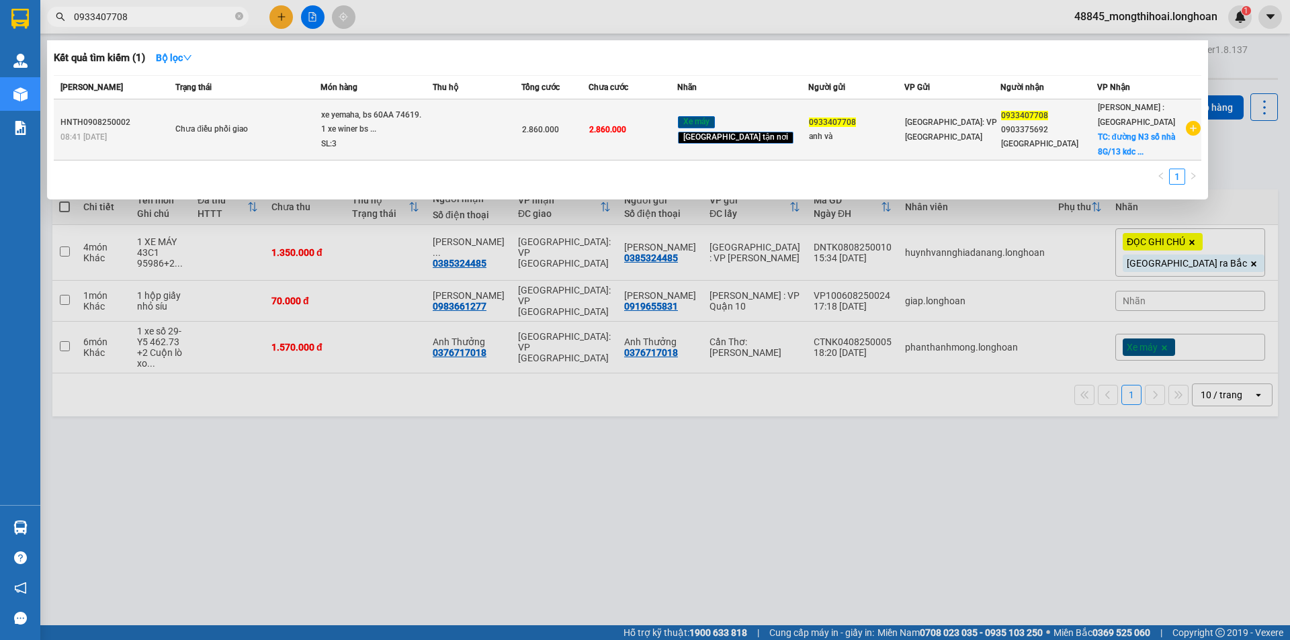
type input "0933407708"
click at [457, 138] on td at bounding box center [477, 129] width 89 height 61
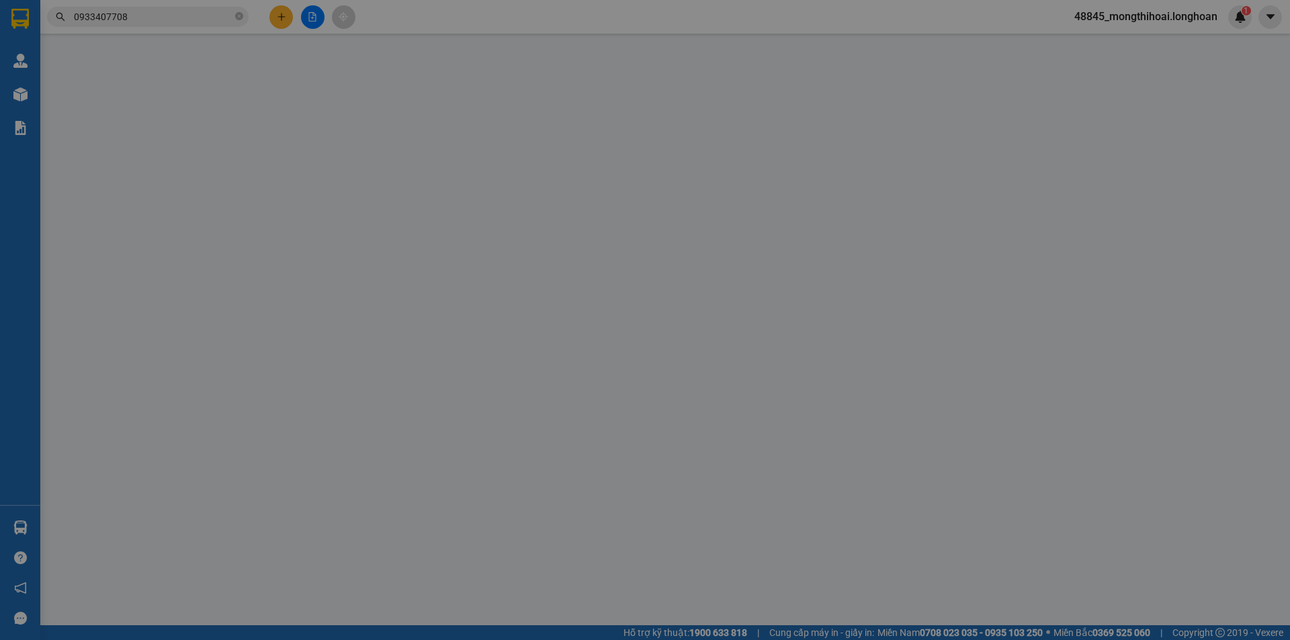
type input "0933407708"
type input "anh và"
type input "0933407708"
type input "0903375692 [GEOGRAPHIC_DATA]"
checkbox input "true"
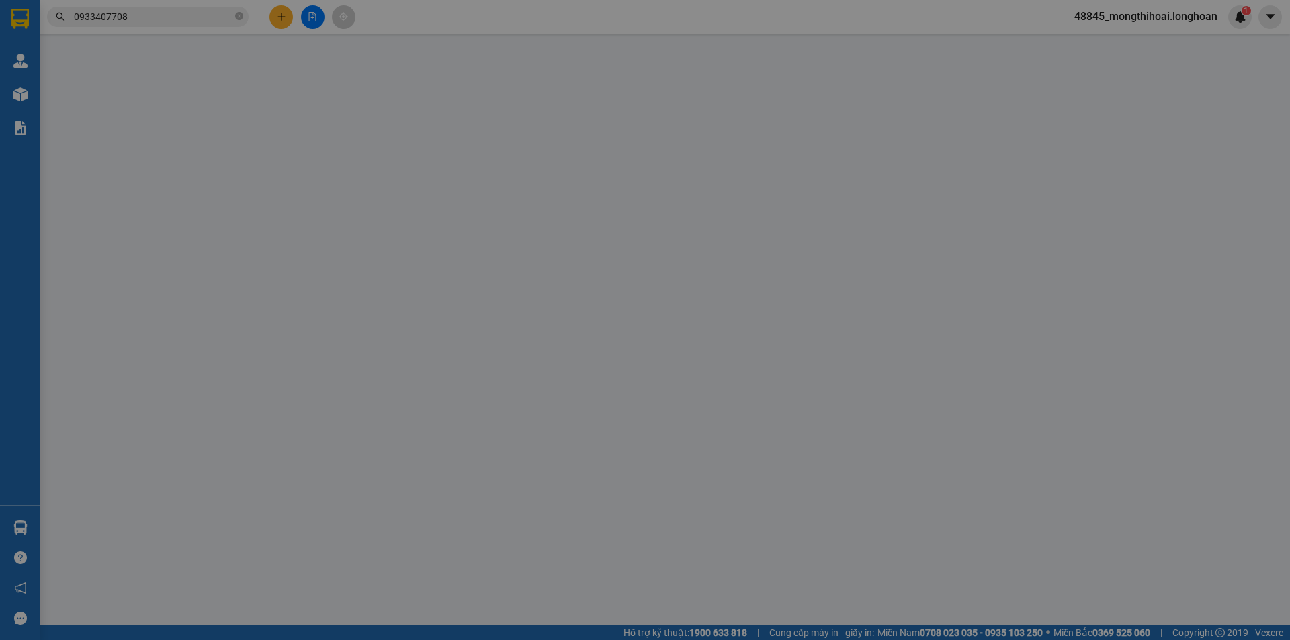
type input "đường N3 số nhà 8G/13 kdc [PERSON_NAME], bình chuẩn, thuận an bình dương"
type input "chìa khách cầm"
type input "2.860.000"
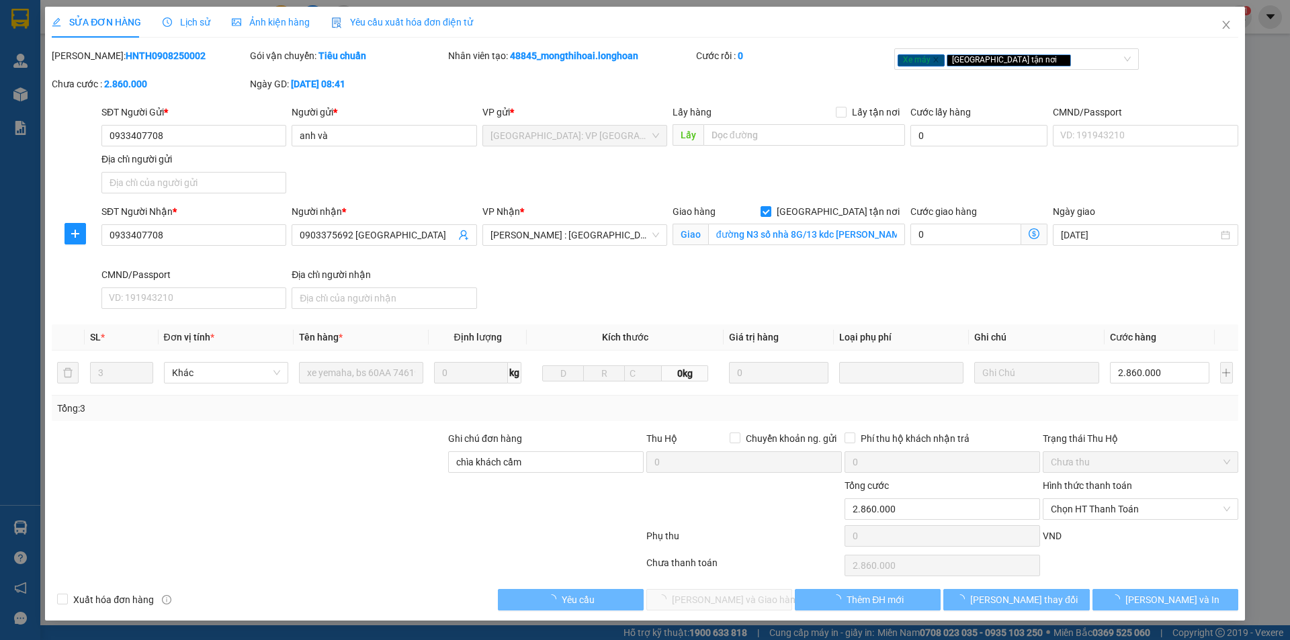
click at [183, 24] on span "Lịch sử" at bounding box center [187, 22] width 48 height 11
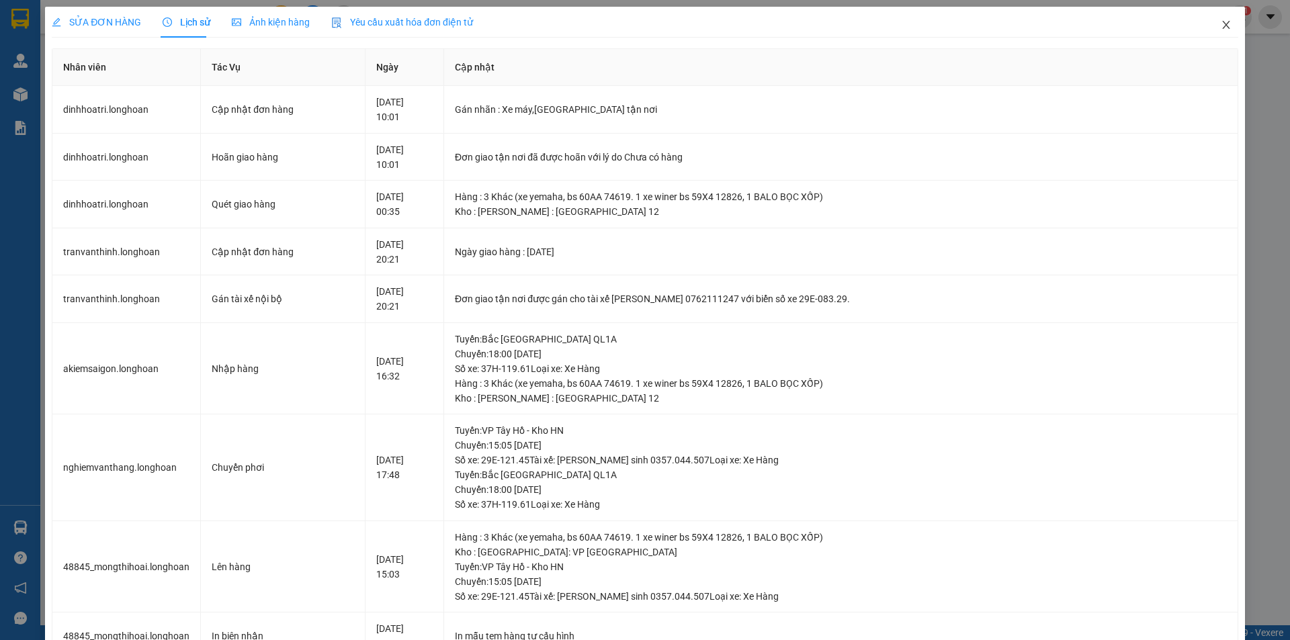
click at [1221, 28] on icon "close" at bounding box center [1226, 24] width 11 height 11
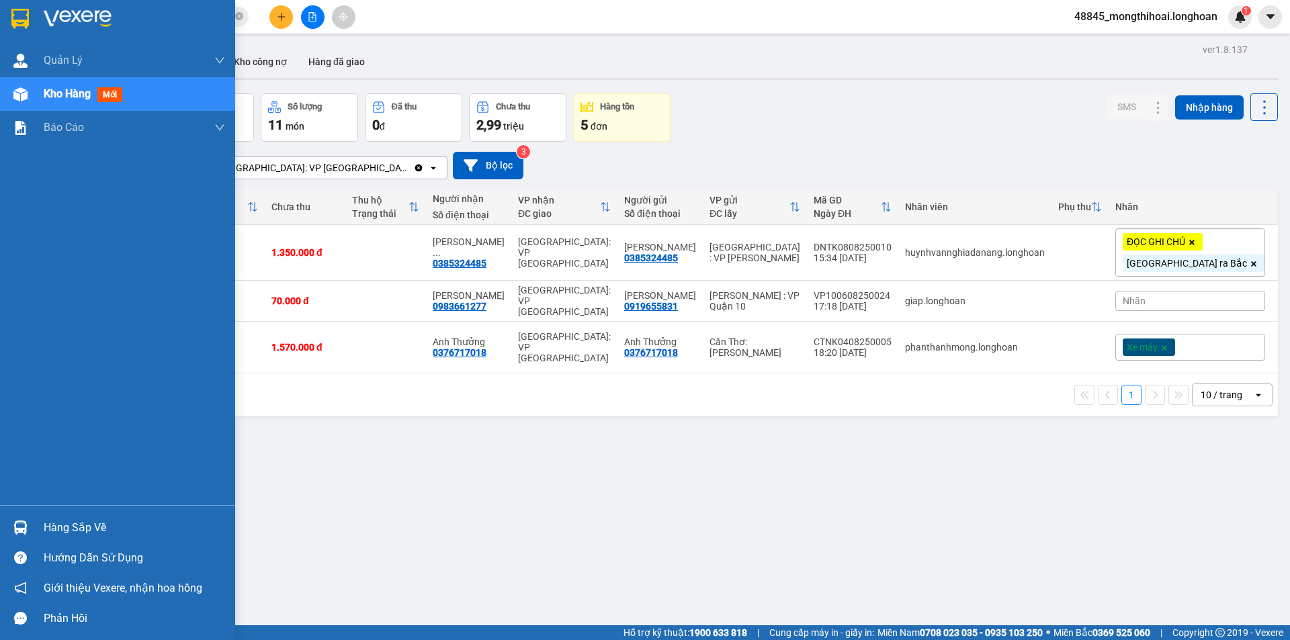
click at [15, 24] on img at bounding box center [19, 19] width 17 height 20
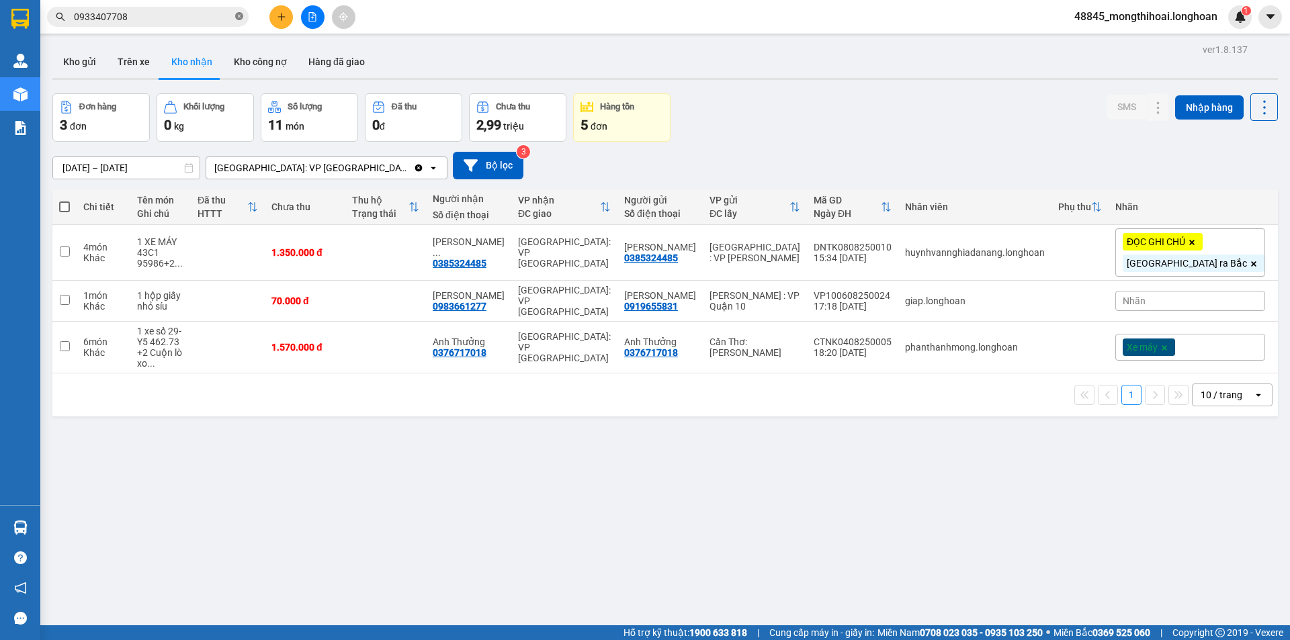
click at [239, 19] on icon "close-circle" at bounding box center [239, 16] width 8 height 8
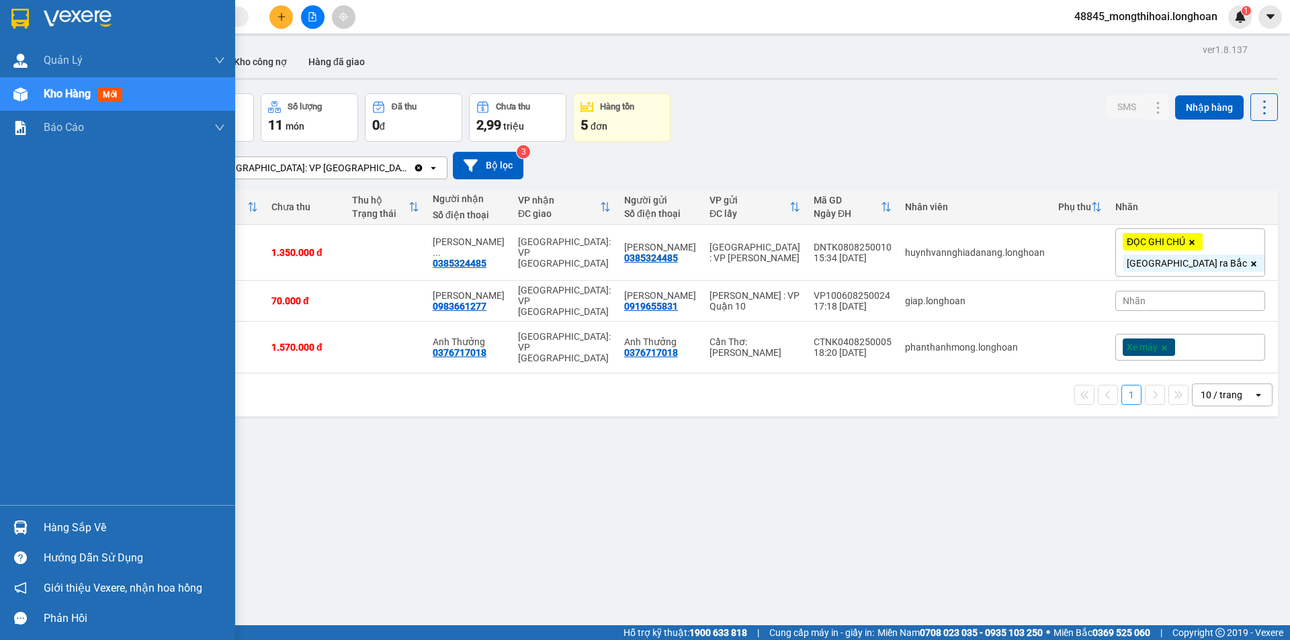
click at [9, 19] on div at bounding box center [21, 19] width 24 height 24
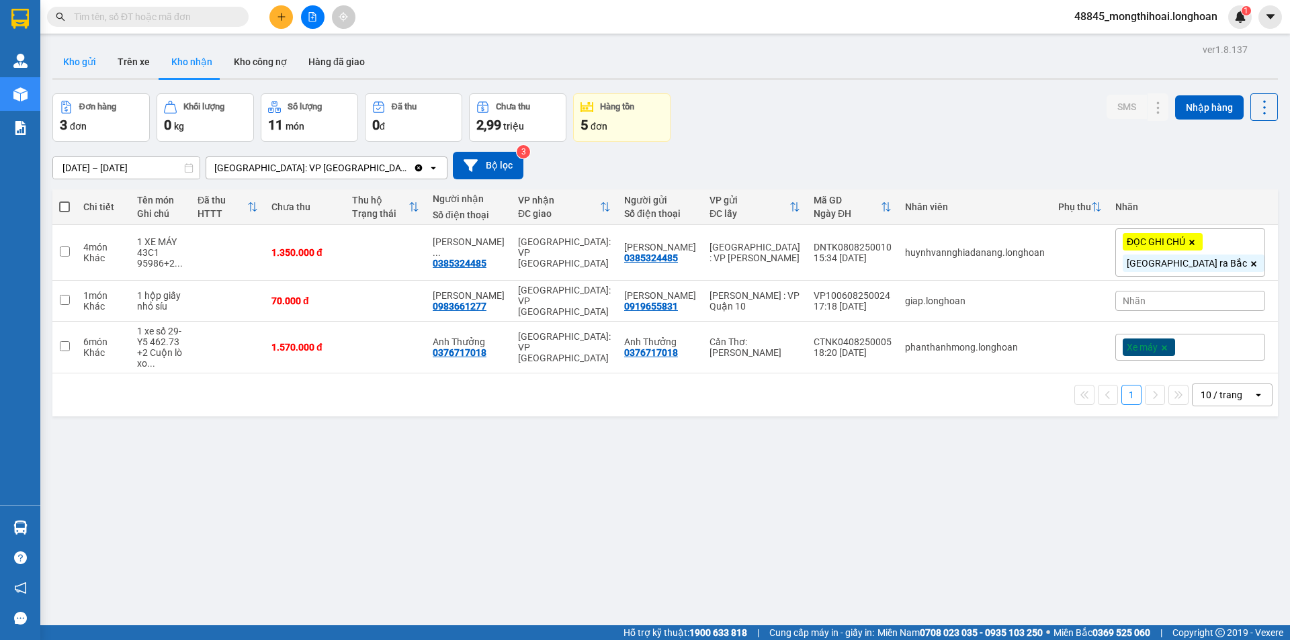
click at [75, 69] on button "Kho gửi" at bounding box center [79, 62] width 54 height 32
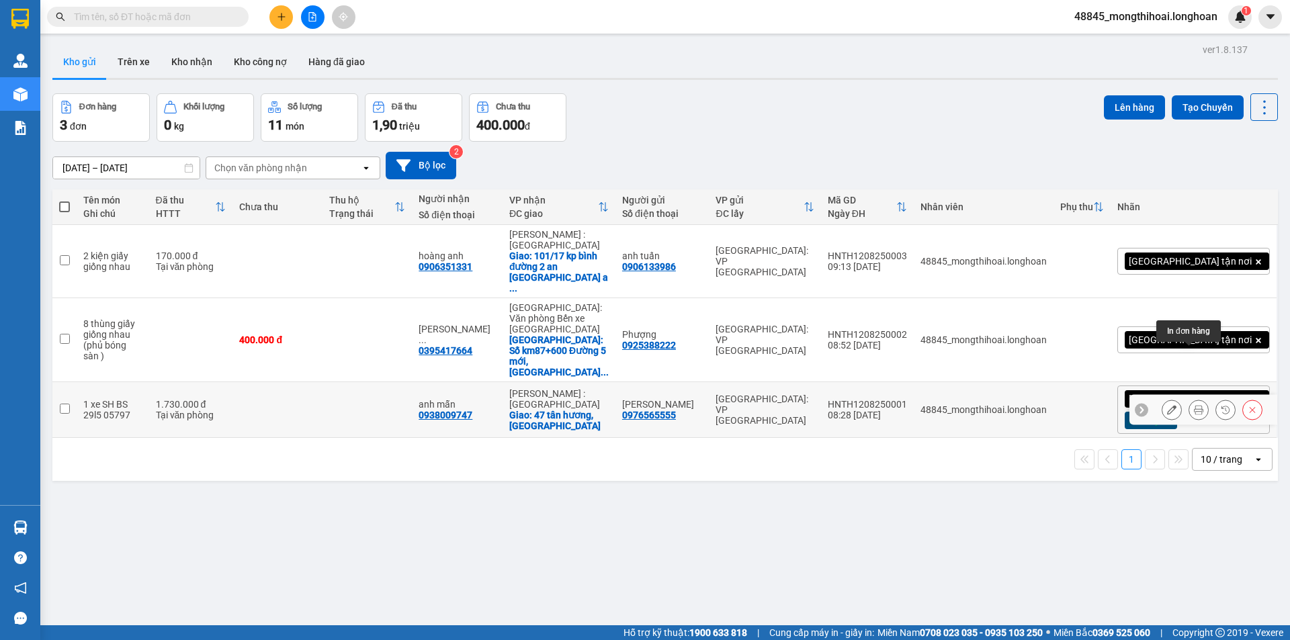
click at [1194, 405] on icon at bounding box center [1198, 409] width 9 height 9
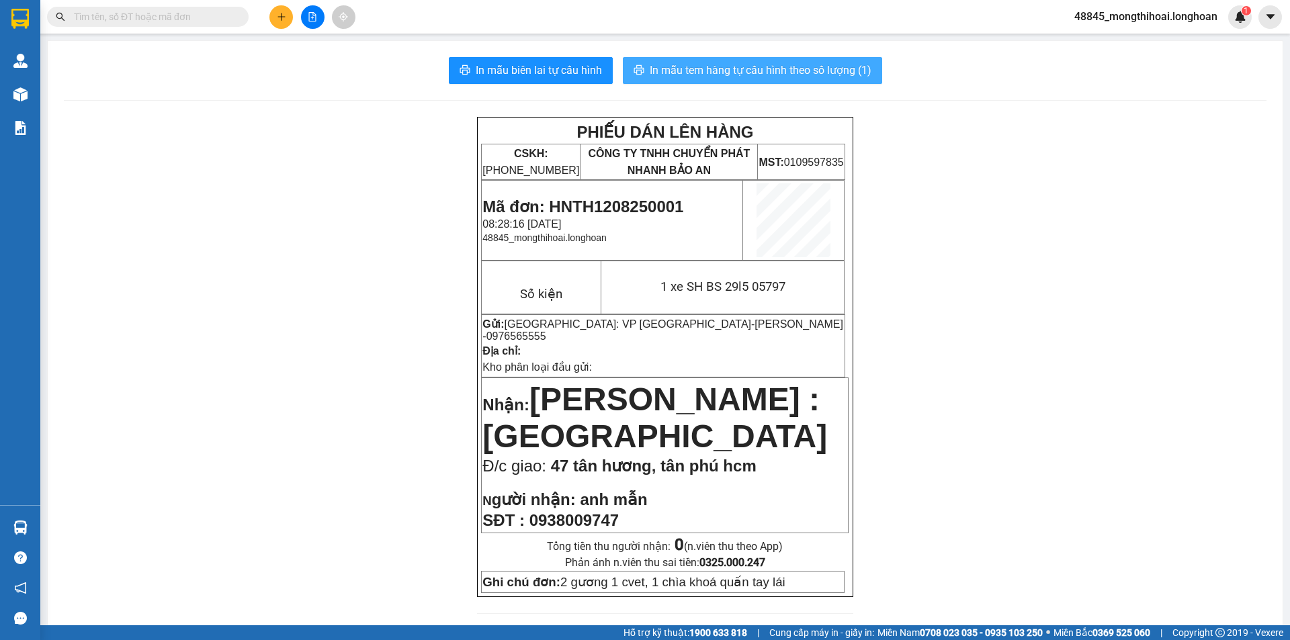
click at [808, 71] on span "In mẫu tem hàng tự cấu hình theo số lượng (1)" at bounding box center [761, 70] width 222 height 17
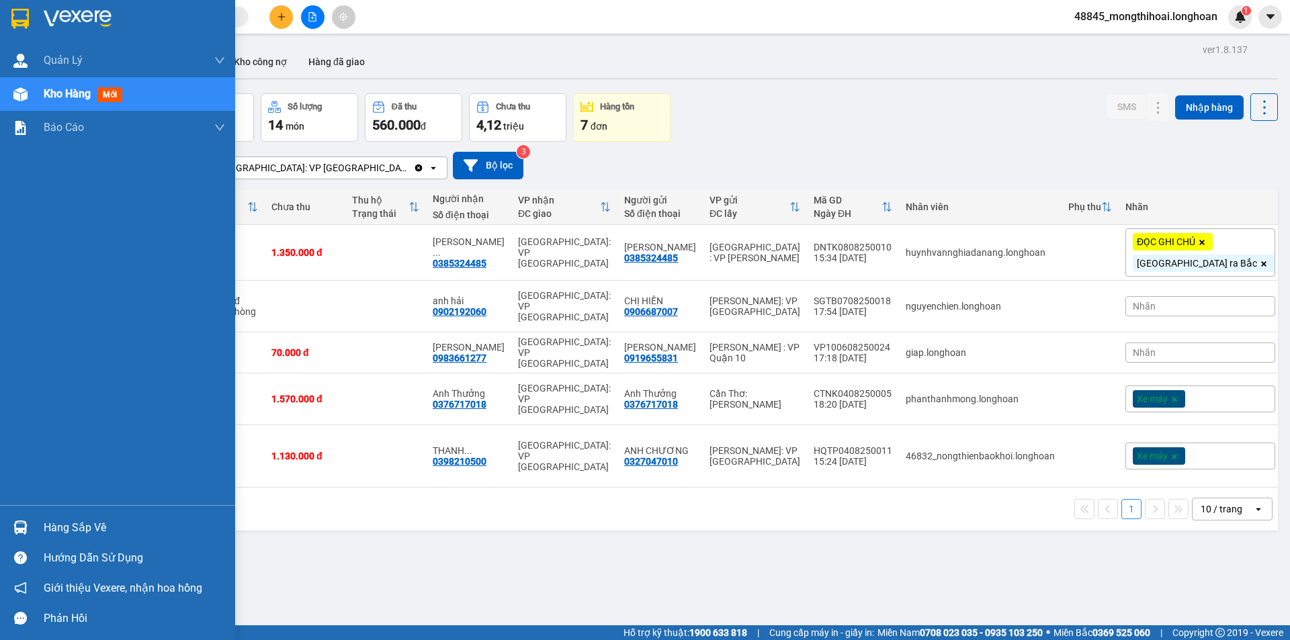
drag, startPoint x: 7, startPoint y: 15, endPoint x: 74, endPoint y: 0, distance: 68.9
click at [9, 12] on div at bounding box center [117, 22] width 235 height 44
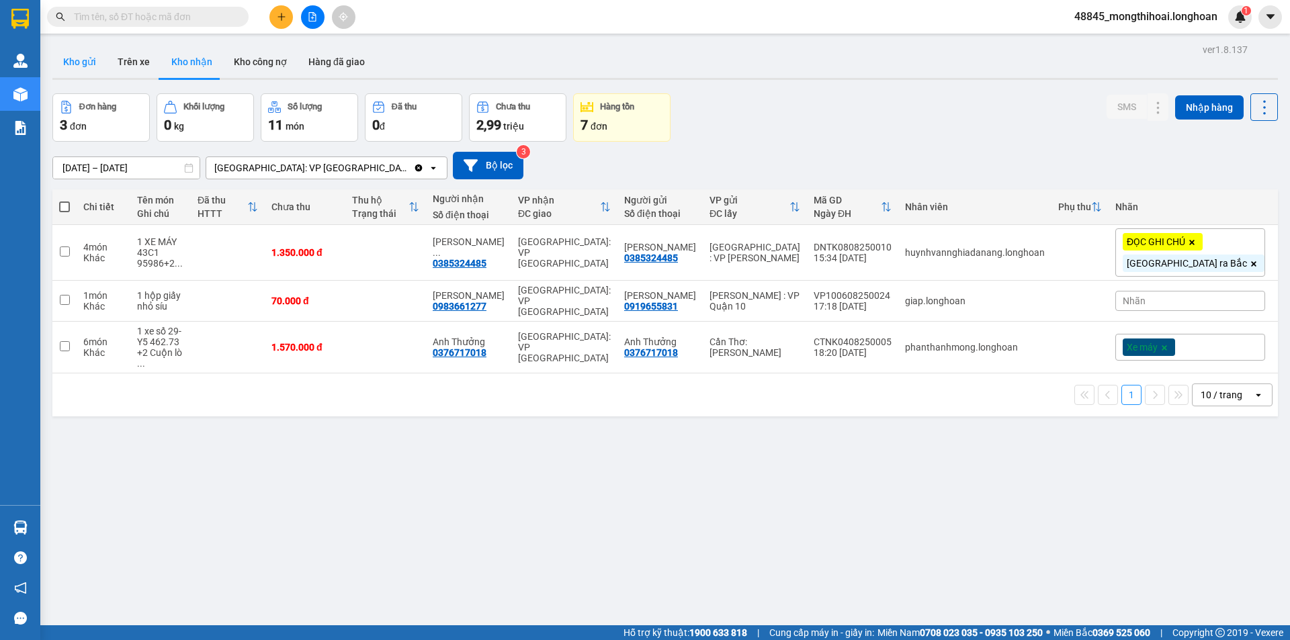
click at [71, 52] on button "Kho gửi" at bounding box center [79, 62] width 54 height 32
